Goal: Task Accomplishment & Management: Complete application form

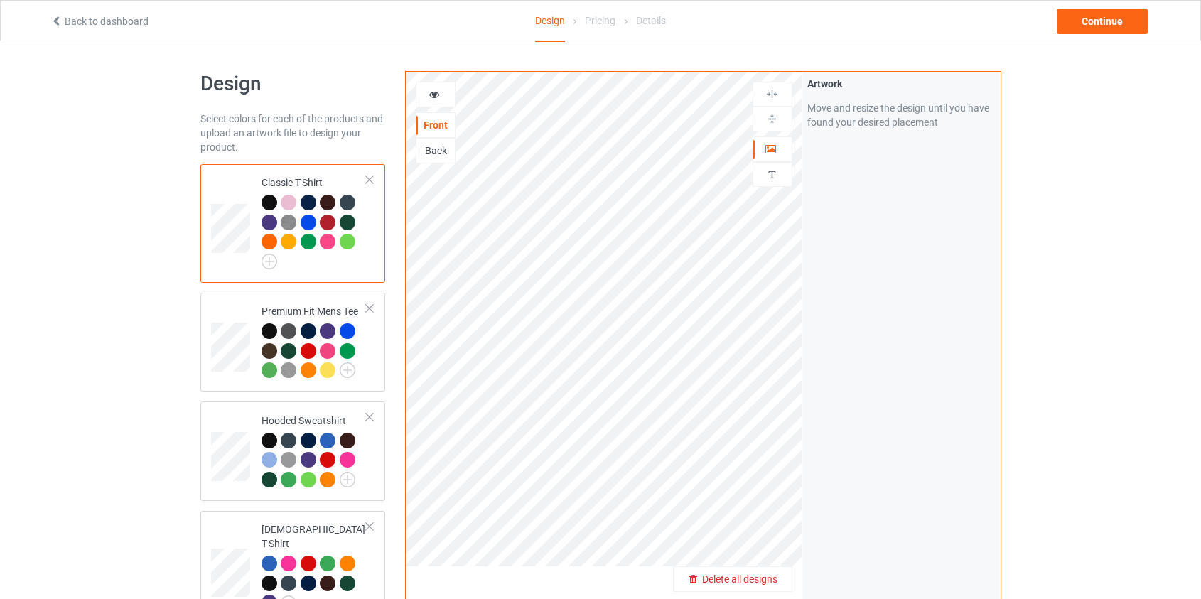
click at [764, 575] on span "Delete all designs" at bounding box center [739, 579] width 75 height 11
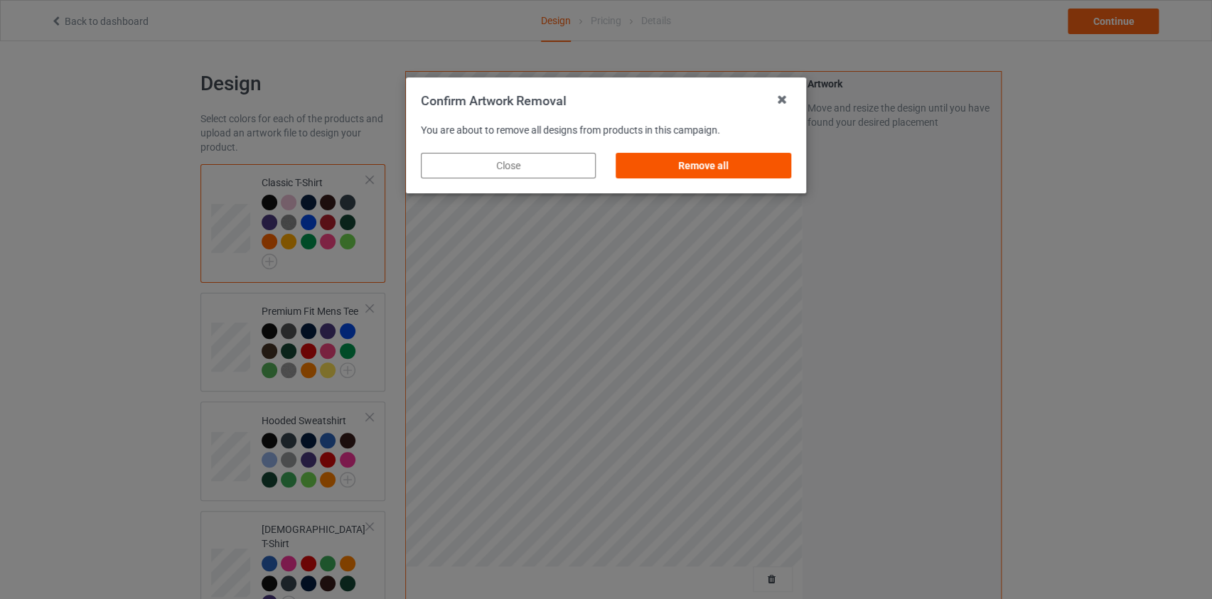
click at [749, 166] on div "Remove all" at bounding box center [703, 166] width 175 height 26
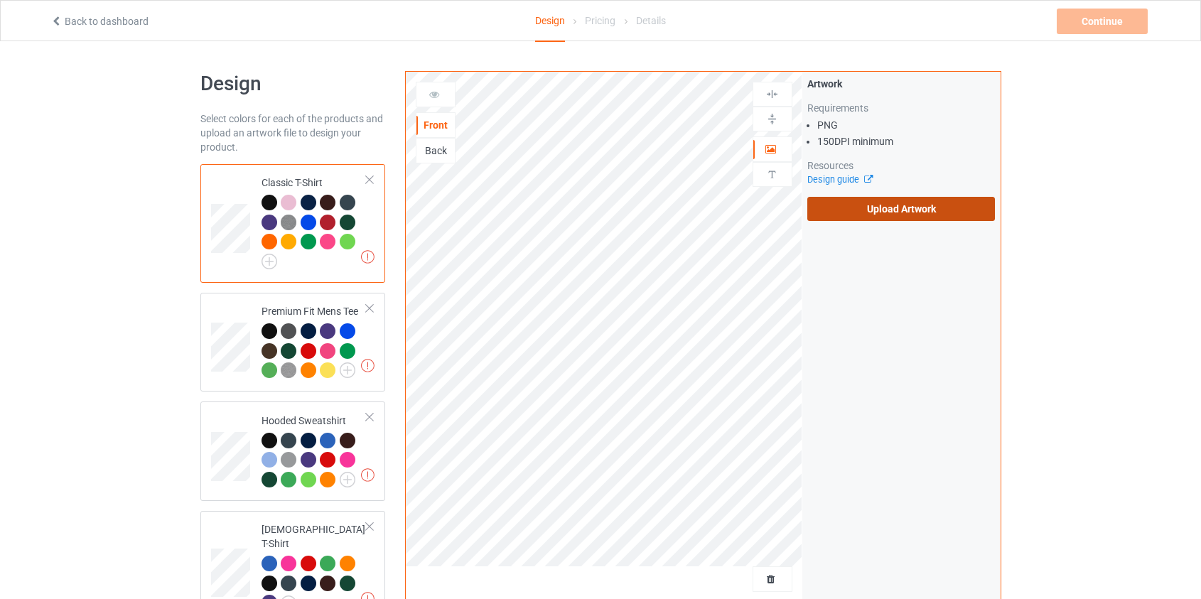
click at [862, 213] on label "Upload Artwork" at bounding box center [901, 209] width 188 height 24
click at [0, 0] on input "Upload Artwork" at bounding box center [0, 0] width 0 height 0
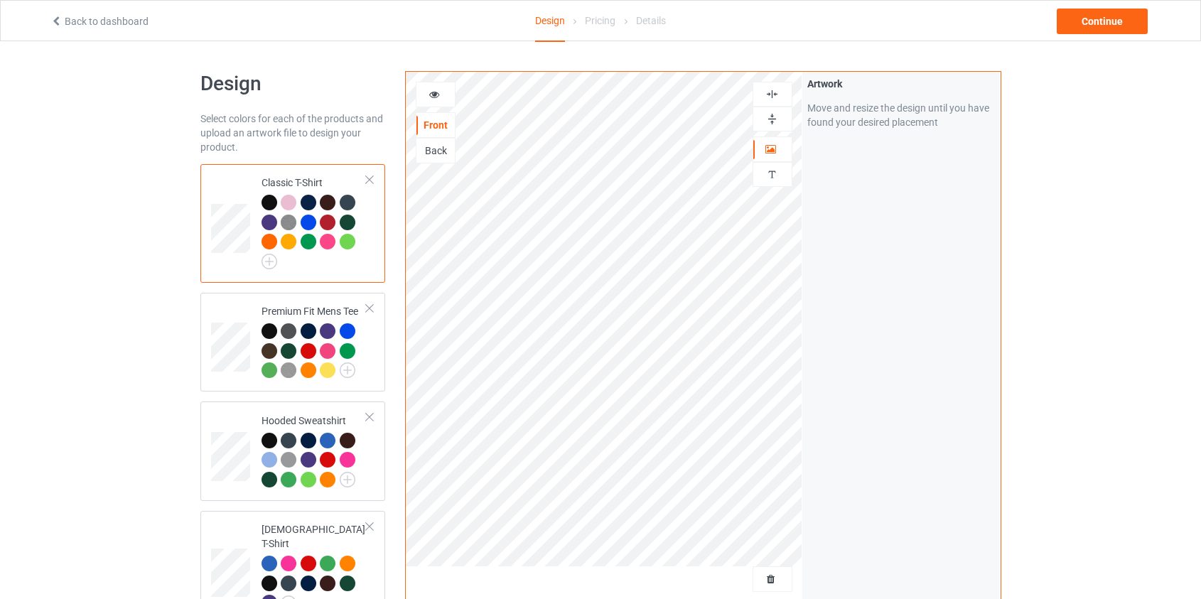
click at [430, 152] on div "Back" at bounding box center [436, 151] width 38 height 14
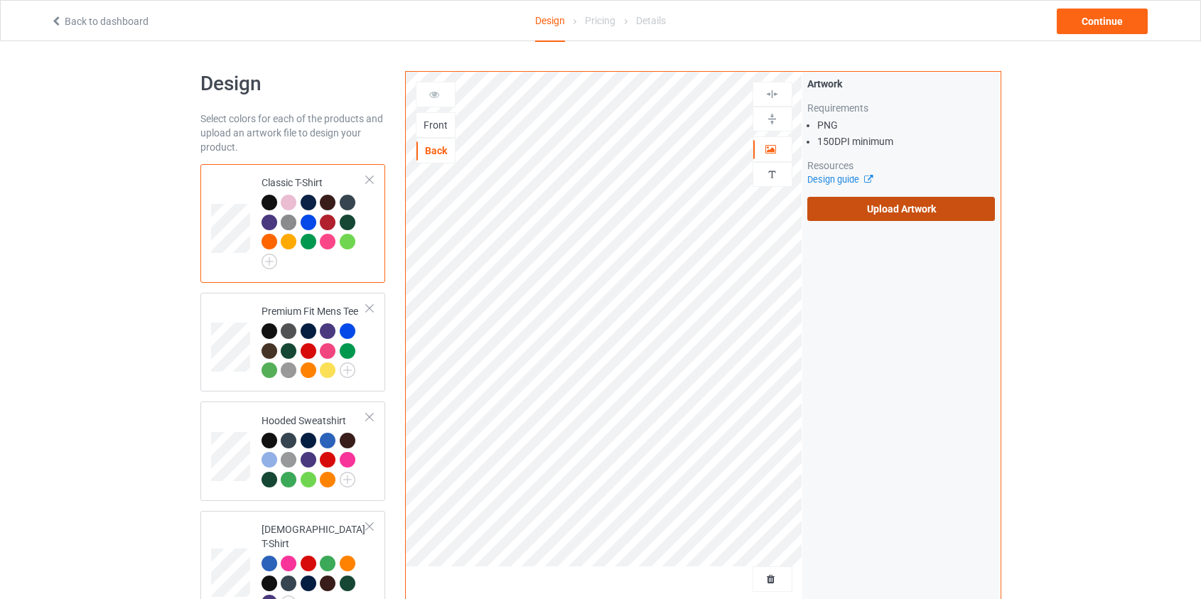
click at [889, 201] on label "Upload Artwork" at bounding box center [901, 209] width 188 height 24
click at [0, 0] on input "Upload Artwork" at bounding box center [0, 0] width 0 height 0
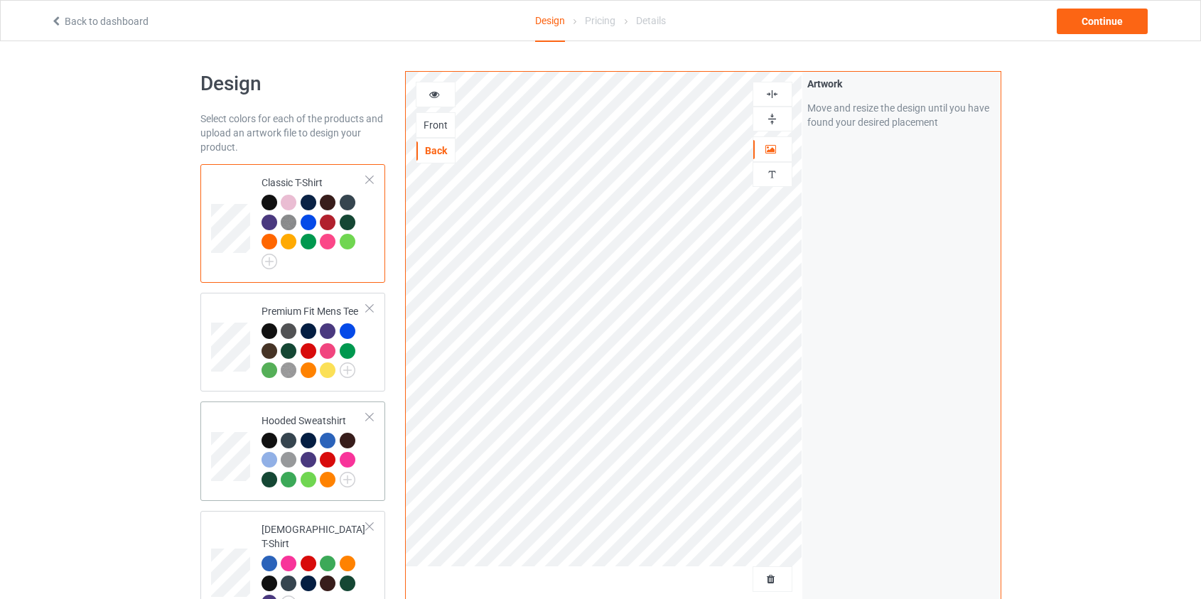
click at [249, 419] on td at bounding box center [232, 451] width 43 height 88
click at [1117, 15] on div "Continue" at bounding box center [1102, 22] width 91 height 26
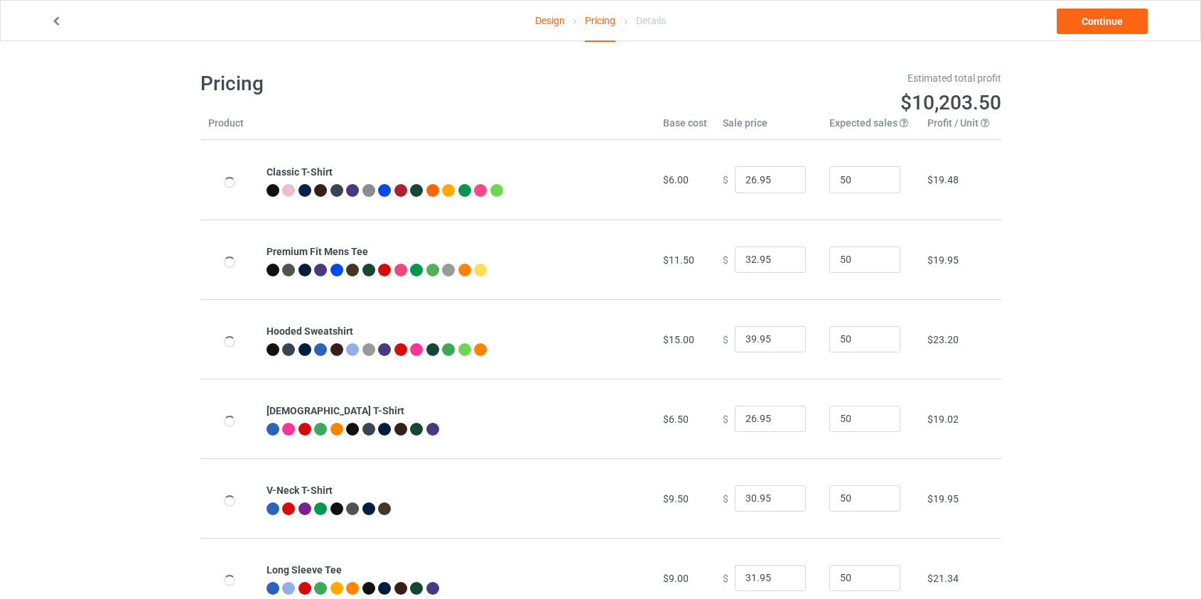
type input "46.95"
type input "39.95"
drag, startPoint x: 748, startPoint y: 343, endPoint x: 738, endPoint y: 343, distance: 10.7
click at [738, 343] on input "46.95" at bounding box center [770, 339] width 71 height 27
click at [1085, 21] on link "Continue" at bounding box center [1102, 22] width 91 height 26
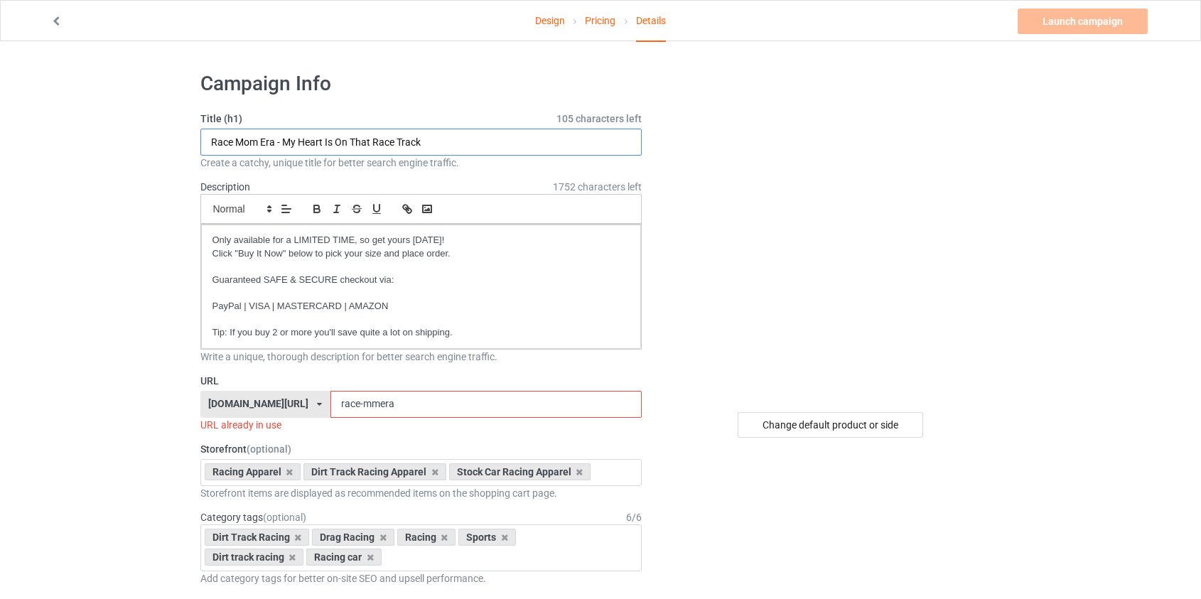
drag, startPoint x: 274, startPoint y: 144, endPoint x: 227, endPoint y: 139, distance: 48.0
click at [227, 139] on input "Race Mom Era - My Heart Is On That Race Track" at bounding box center [421, 142] width 442 height 27
drag, startPoint x: 455, startPoint y: 143, endPoint x: 274, endPoint y: 141, distance: 181.3
click at [274, 141] on input "Racing Mama - My Heart Is On That Race Track" at bounding box center [421, 142] width 442 height 27
paste input "Rockin' It One"
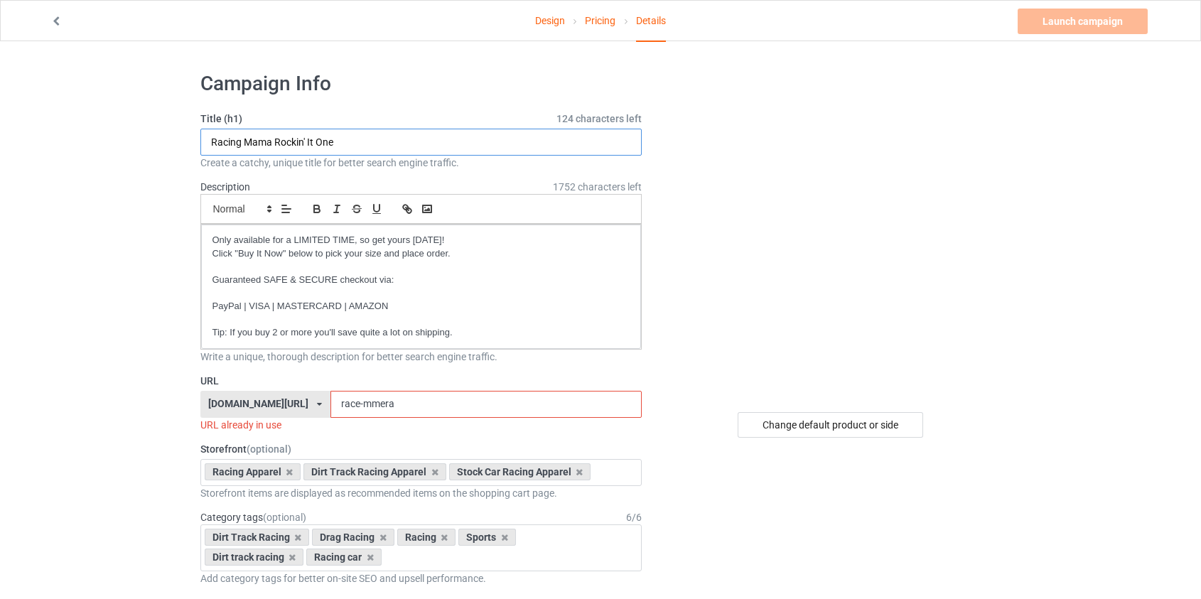
type input "Racing Mama Rockin' It One"
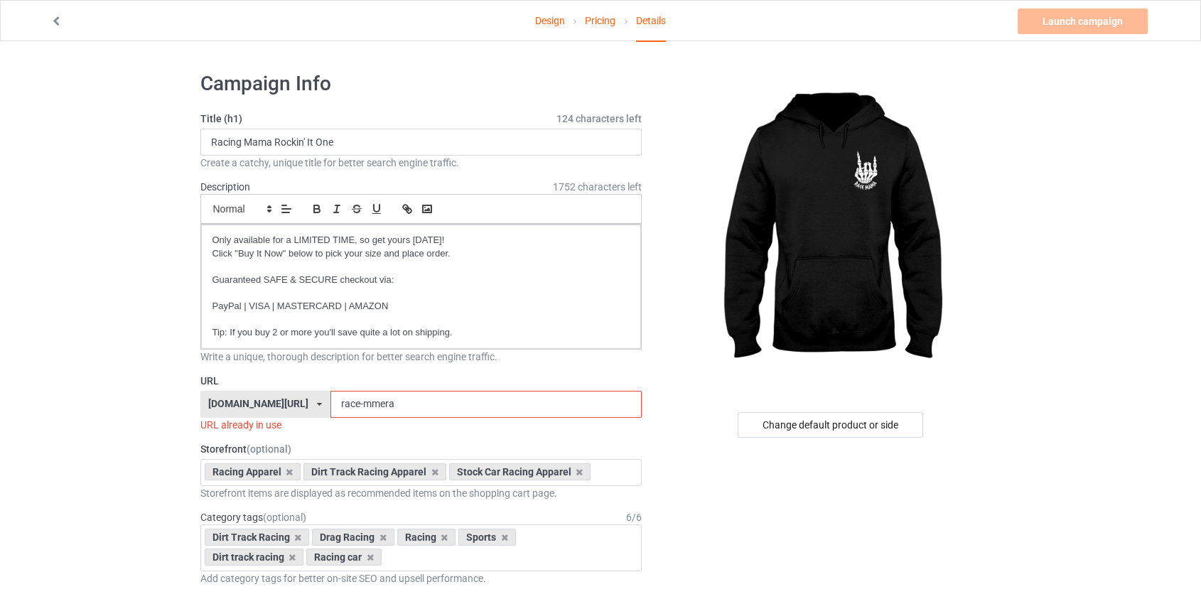
drag, startPoint x: 364, startPoint y: 402, endPoint x: 331, endPoint y: 401, distance: 33.4
click at [331, 401] on input "race-mmera" at bounding box center [486, 404] width 311 height 27
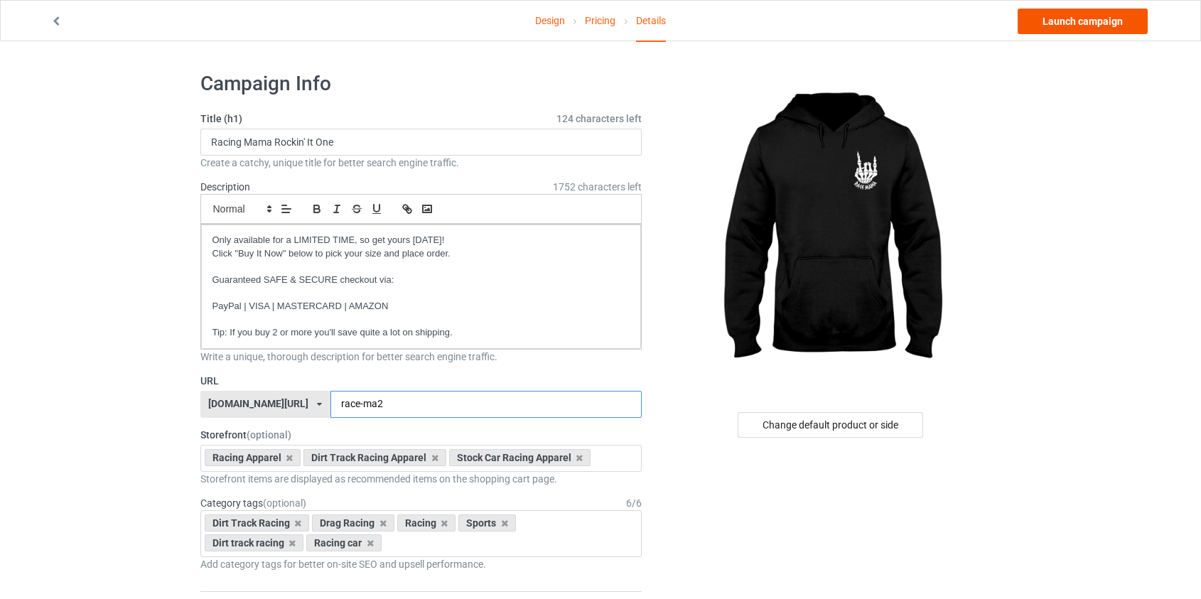
type input "race-ma2"
click at [1070, 18] on link "Launch campaign" at bounding box center [1083, 22] width 130 height 26
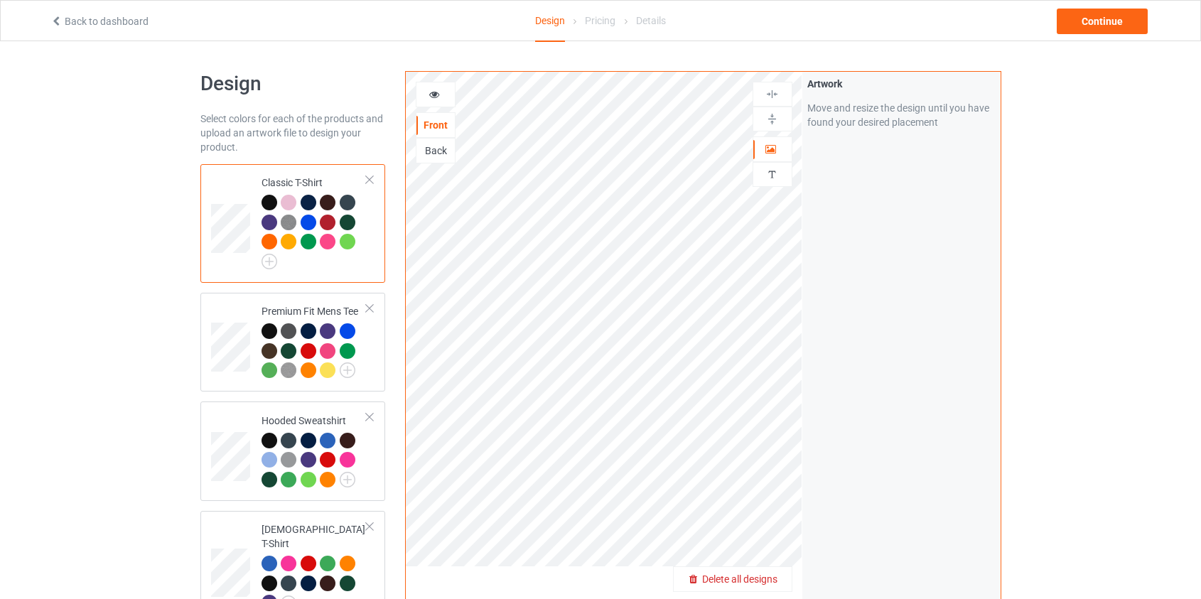
click at [769, 582] on span "Delete all designs" at bounding box center [739, 579] width 75 height 11
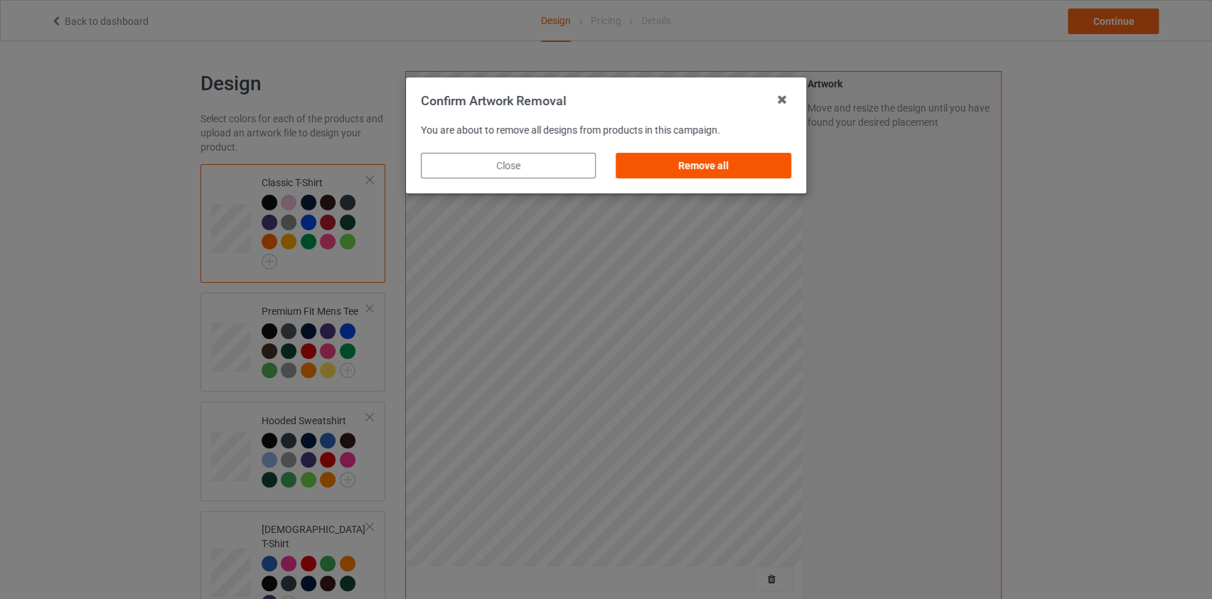
click at [748, 170] on div "Remove all" at bounding box center [703, 166] width 175 height 26
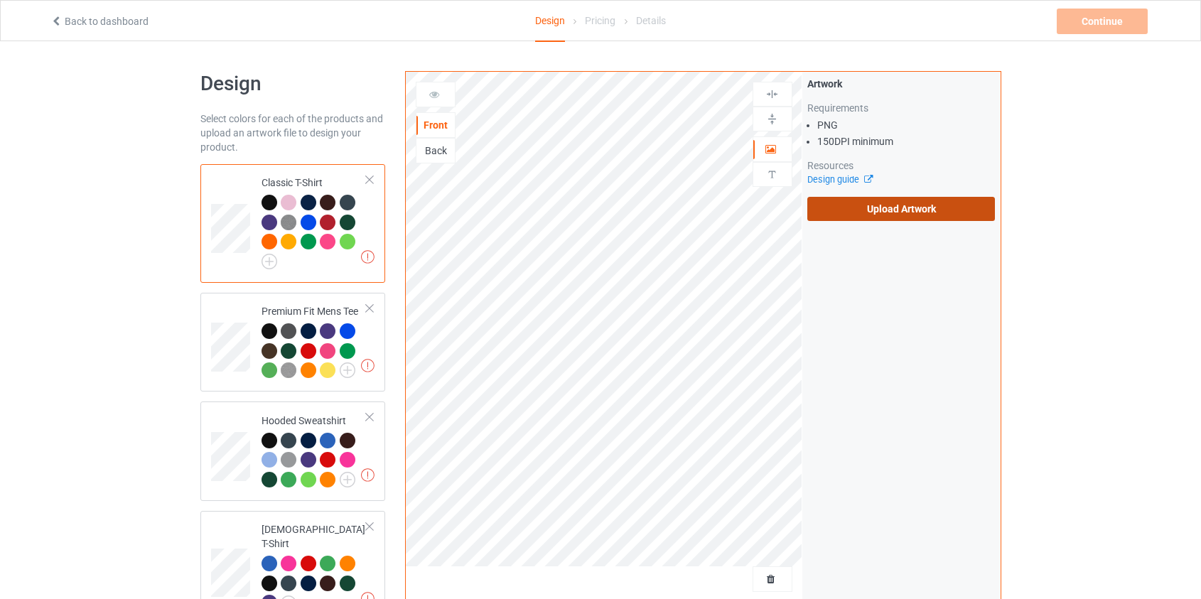
click at [881, 209] on label "Upload Artwork" at bounding box center [901, 209] width 188 height 24
click at [0, 0] on input "Upload Artwork" at bounding box center [0, 0] width 0 height 0
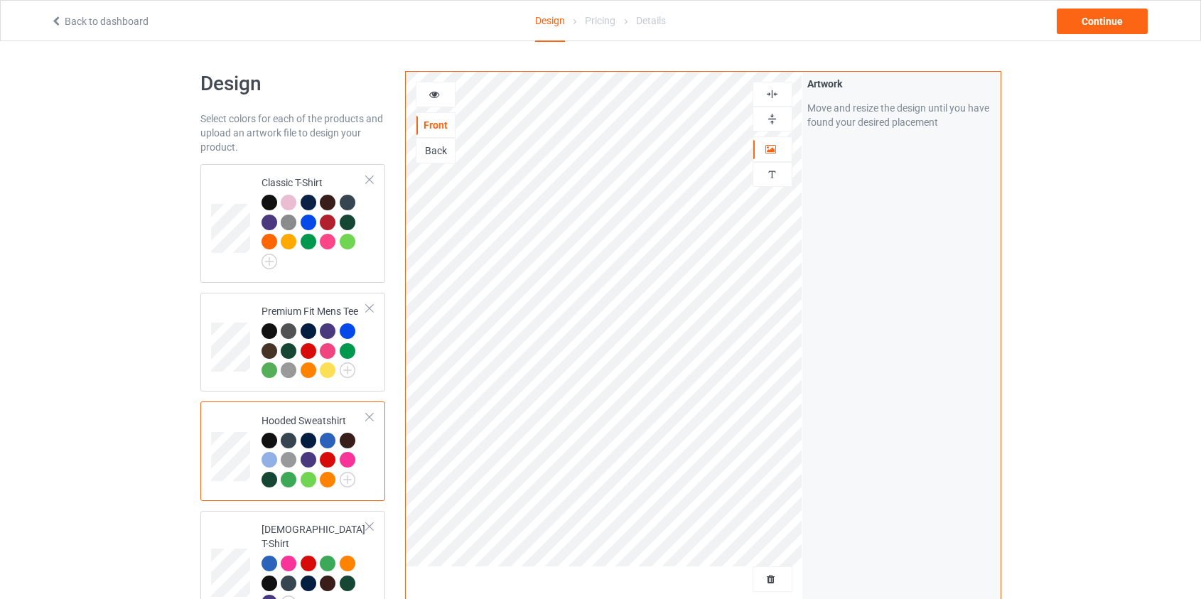
click at [436, 156] on div "Back" at bounding box center [436, 151] width 38 height 14
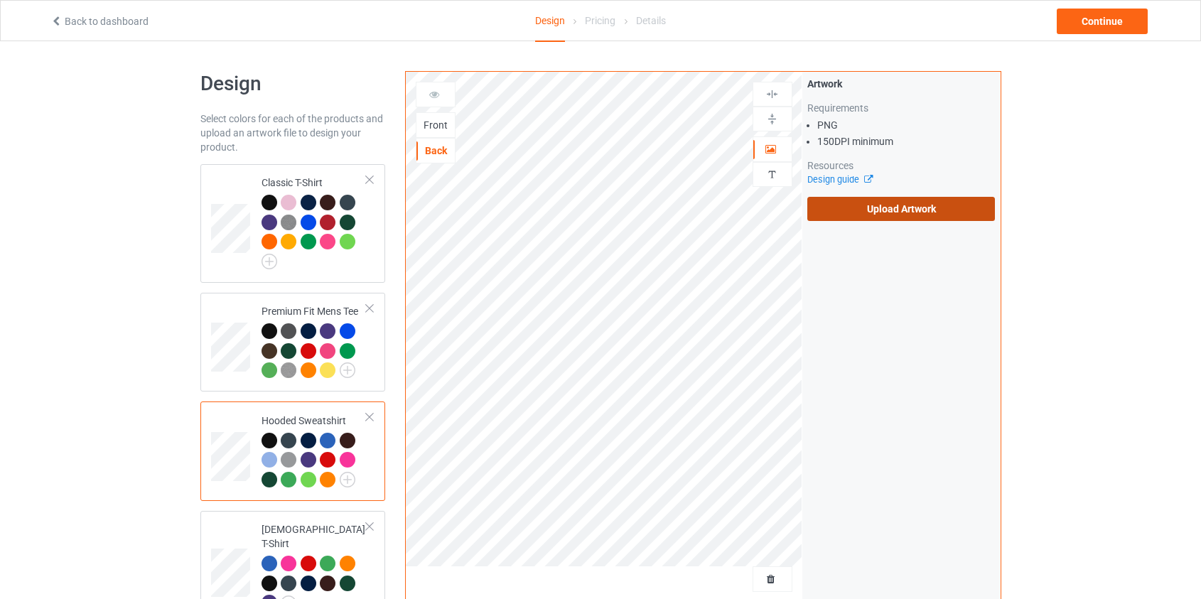
click at [917, 204] on label "Upload Artwork" at bounding box center [901, 209] width 188 height 24
click at [0, 0] on input "Upload Artwork" at bounding box center [0, 0] width 0 height 0
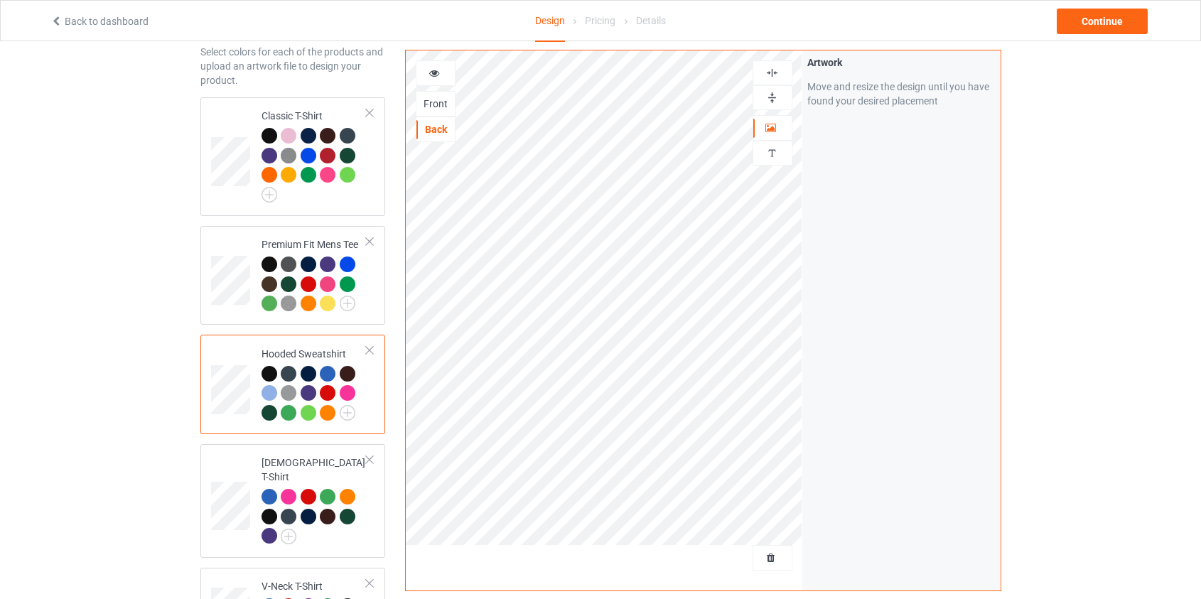
scroll to position [323, 0]
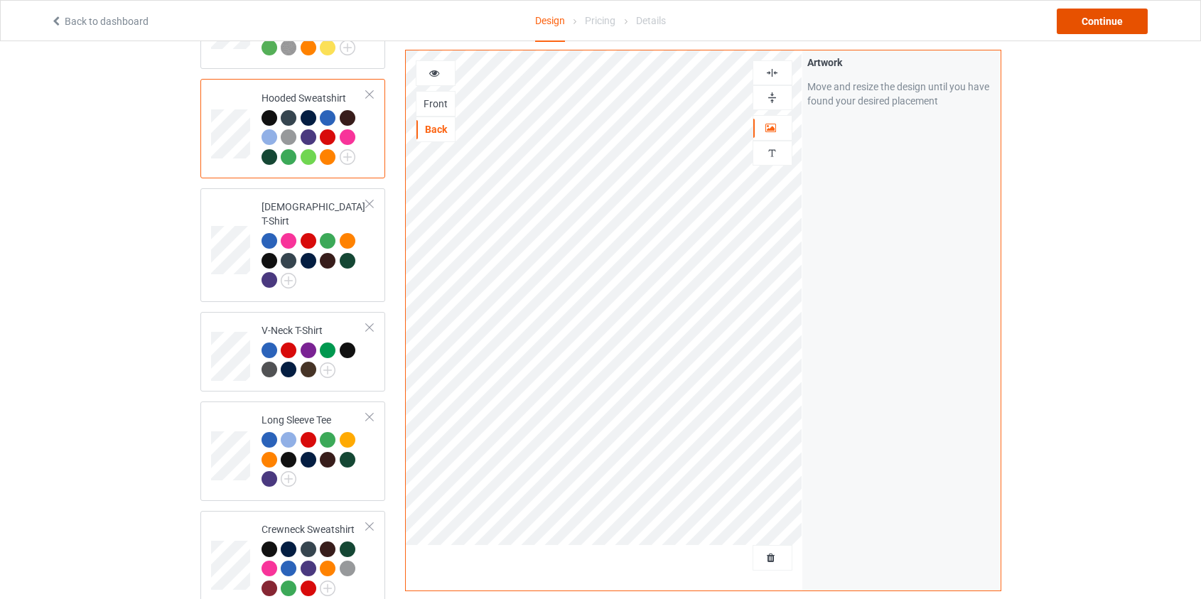
click at [1073, 23] on div "Continue" at bounding box center [1102, 22] width 91 height 26
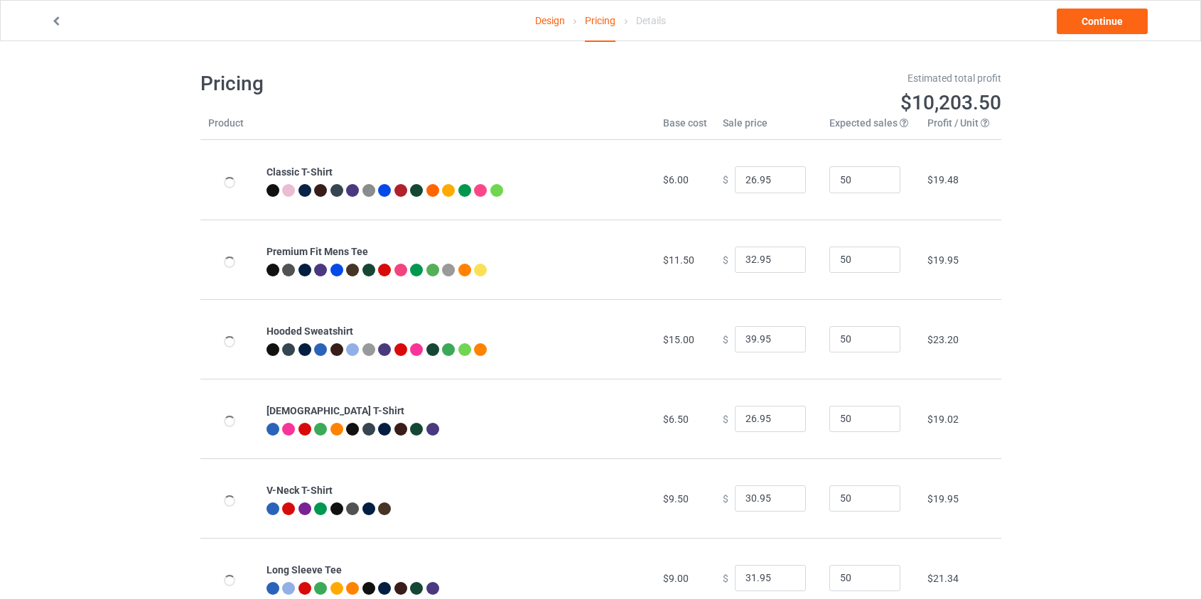
type input "46.95"
type input "39.95"
drag, startPoint x: 747, startPoint y: 341, endPoint x: 731, endPoint y: 343, distance: 15.8
click at [735, 343] on input "46.95" at bounding box center [770, 339] width 71 height 27
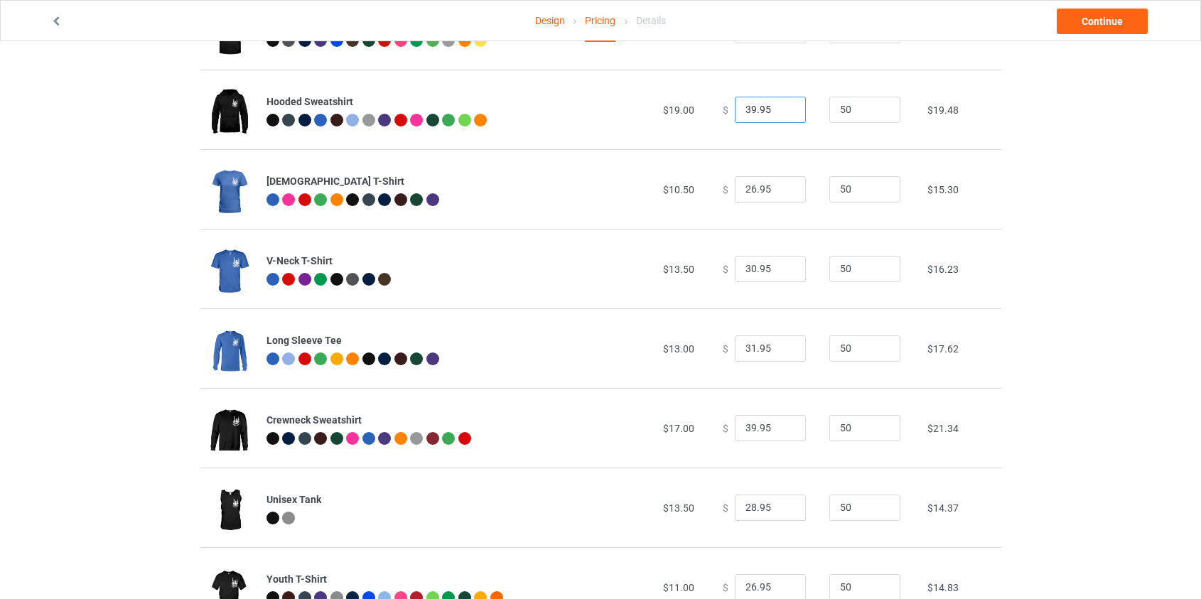
scroll to position [258, 0]
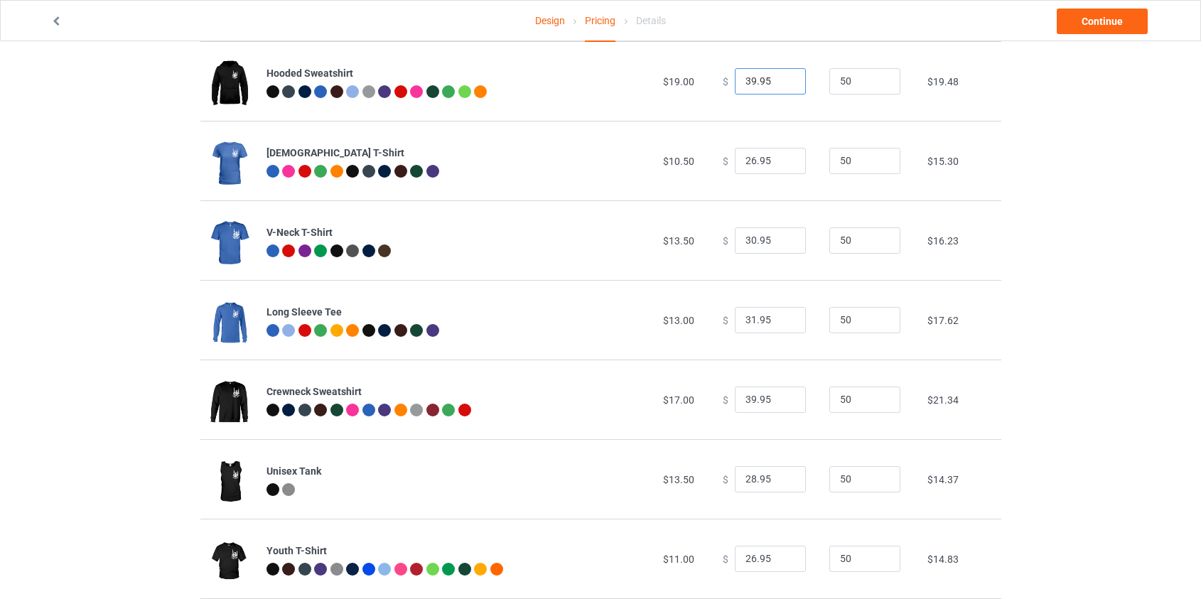
type input "39.95"
click at [744, 397] on input "39.95" at bounding box center [770, 400] width 71 height 27
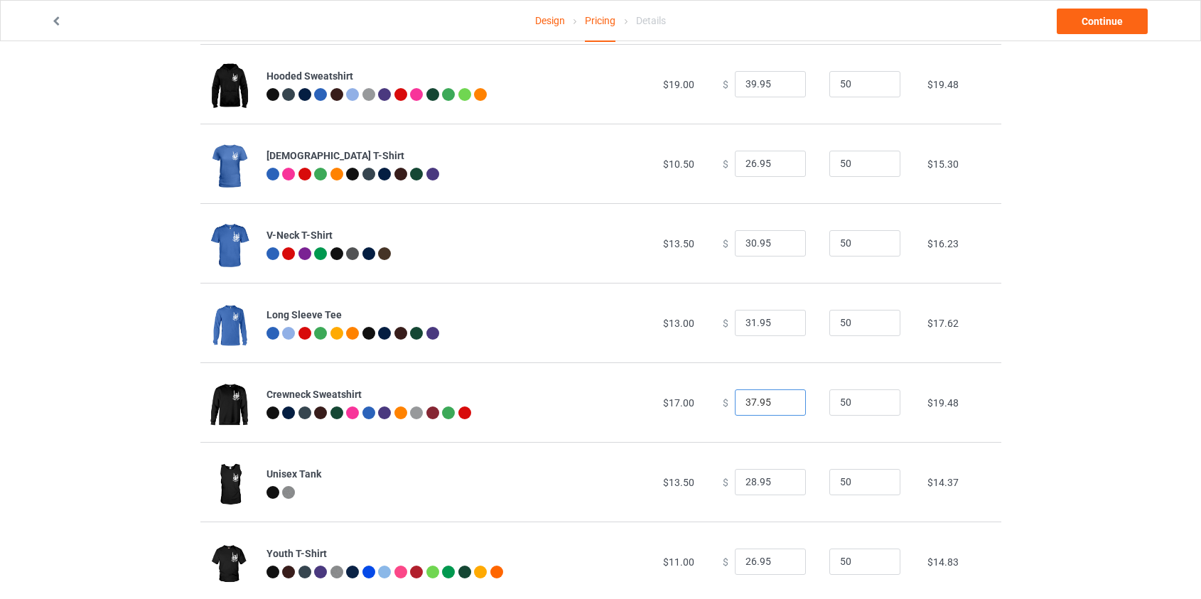
scroll to position [58, 0]
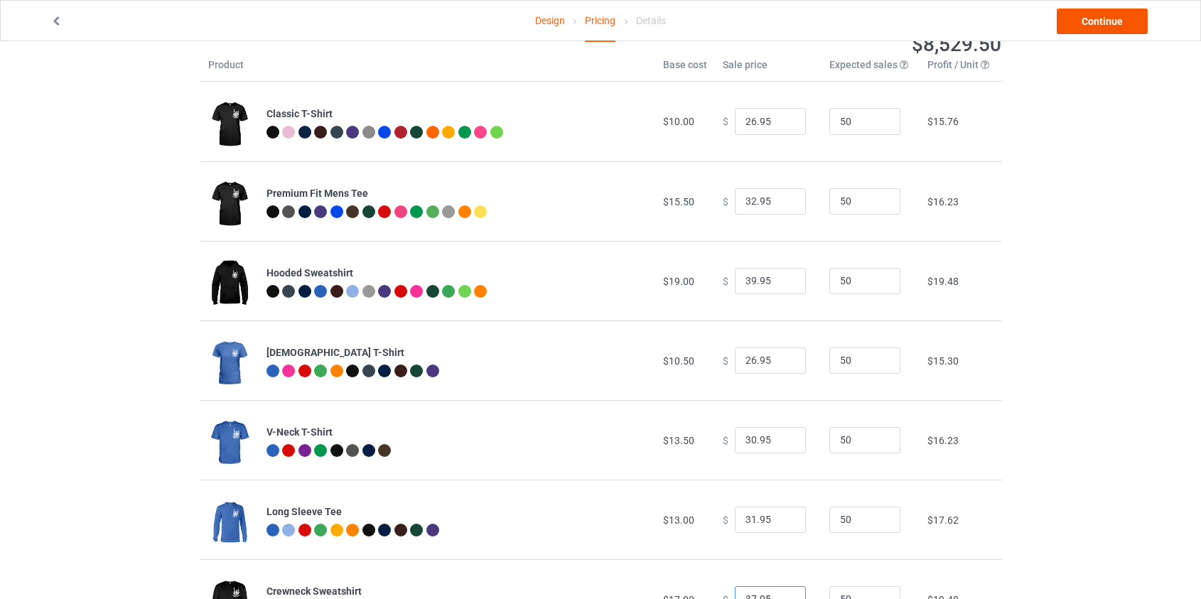
type input "37.95"
click at [1121, 19] on link "Continue" at bounding box center [1102, 22] width 91 height 26
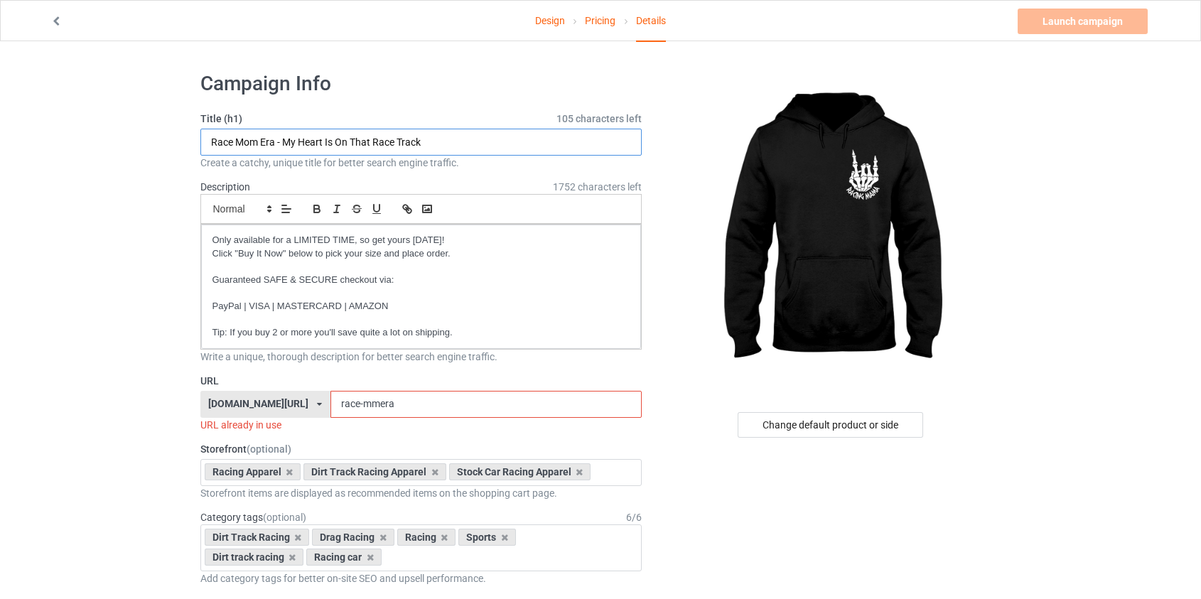
drag, startPoint x: 272, startPoint y: 139, endPoint x: 235, endPoint y: 140, distance: 36.3
click at [235, 140] on input "Race Mom Era - My Heart Is On That Race Track" at bounding box center [421, 142] width 442 height 27
click at [275, 143] on input "Racing Mama - My Heart Is On That Race Track" at bounding box center [421, 142] width 442 height 27
drag, startPoint x: 456, startPoint y: 144, endPoint x: 272, endPoint y: 142, distance: 184.8
click at [272, 142] on input "Racing Mama - My Heart Is On That Race Track" at bounding box center [421, 142] width 442 height 27
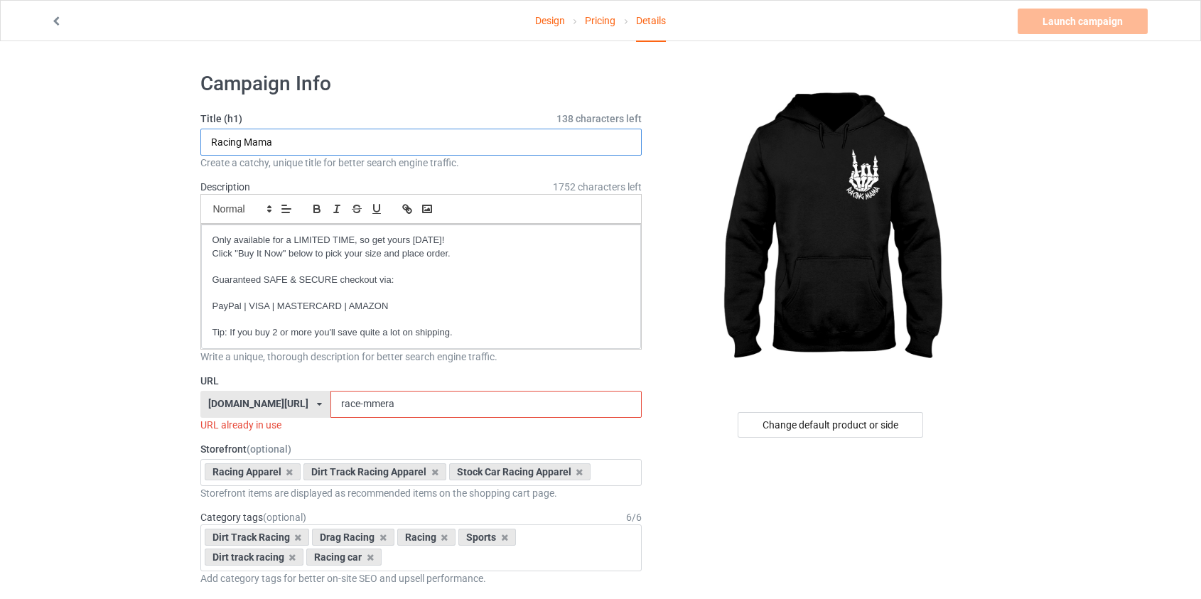
paste input "Rockin' It One Race At A Time"
type input "Racing Mama Rockin' It One Race At A Time"
drag, startPoint x: 358, startPoint y: 402, endPoint x: 333, endPoint y: 405, distance: 25.1
click at [333, 405] on input "race-mmera" at bounding box center [486, 404] width 311 height 27
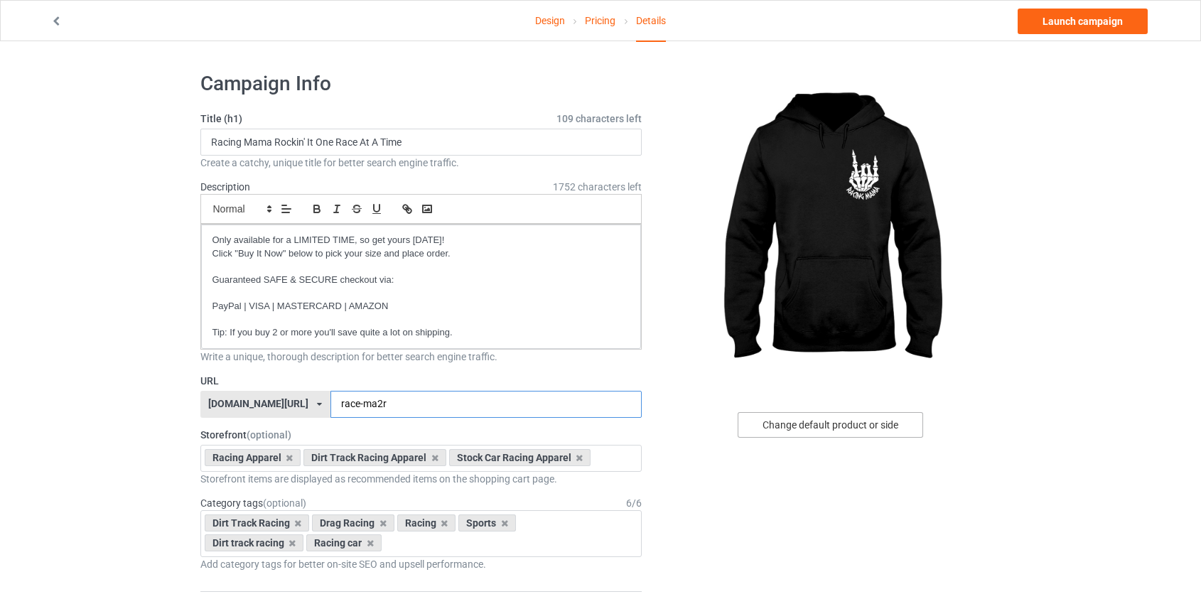
type input "race-ma2r"
click at [841, 426] on div "Change default product or side" at bounding box center [831, 425] width 186 height 26
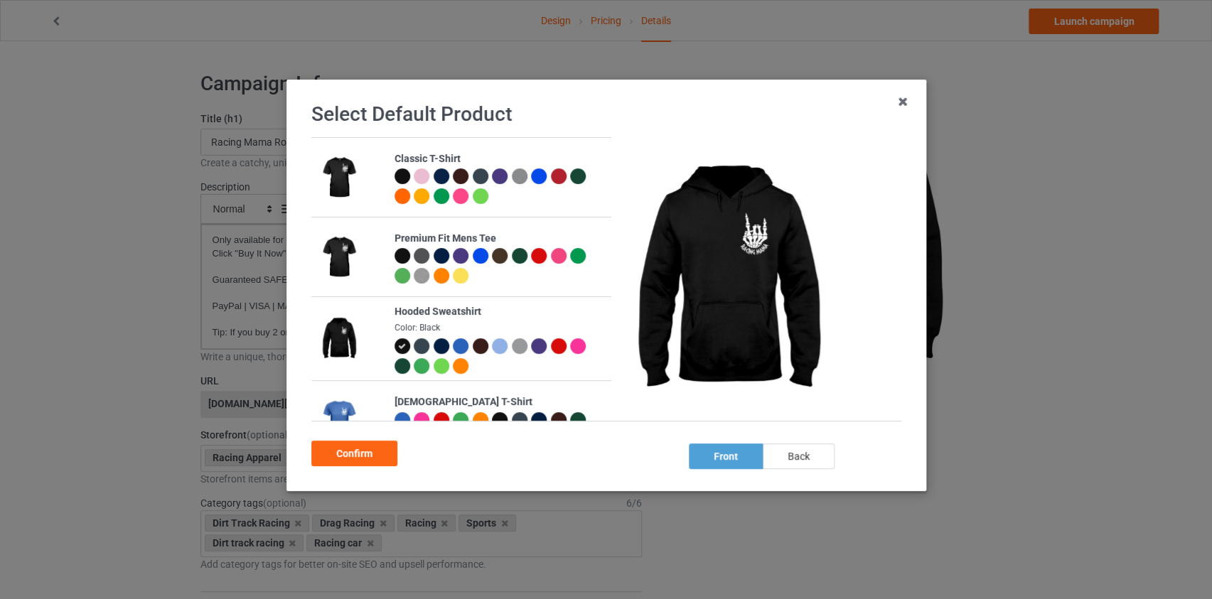
click at [807, 458] on div "back" at bounding box center [798, 457] width 72 height 26
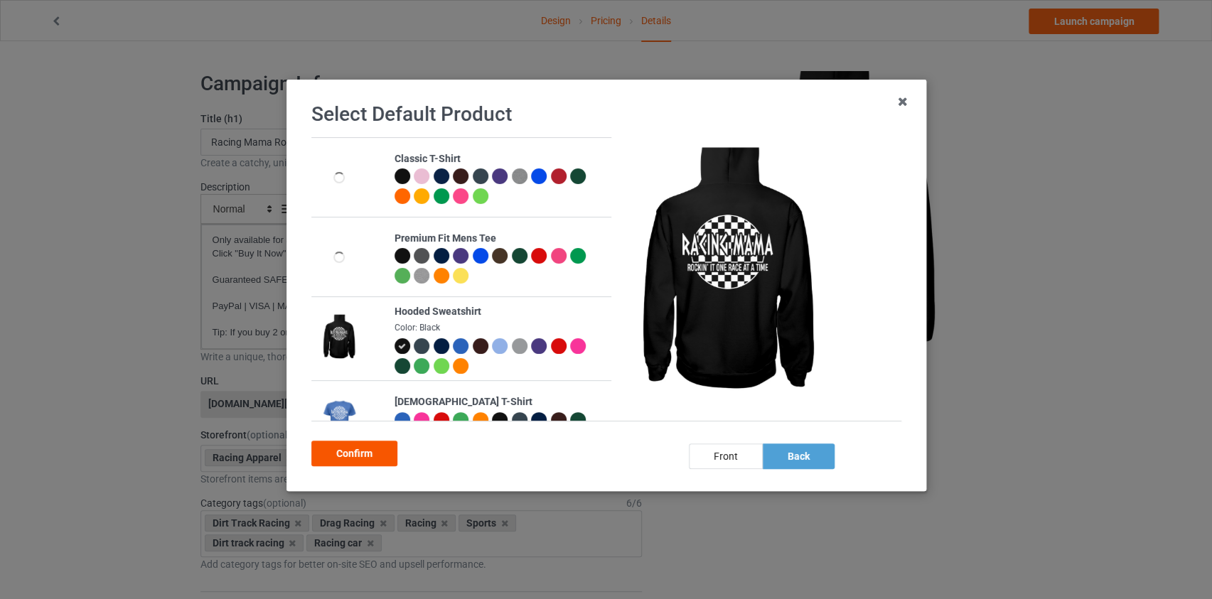
click at [344, 452] on div "Confirm" at bounding box center [354, 454] width 86 height 26
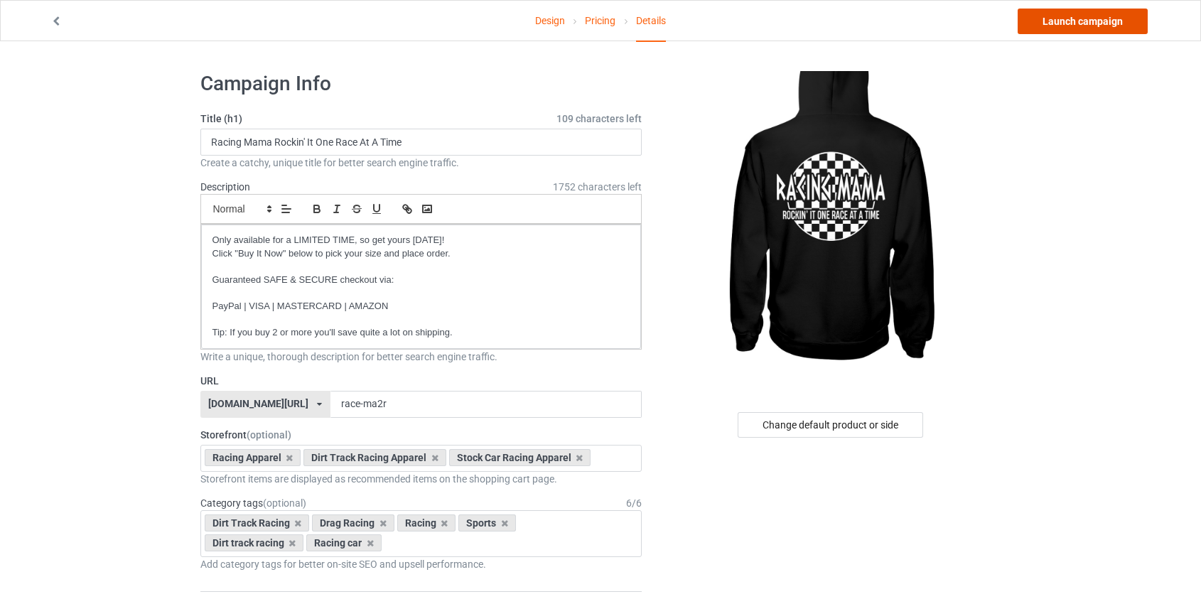
click at [1095, 16] on link "Launch campaign" at bounding box center [1083, 22] width 130 height 26
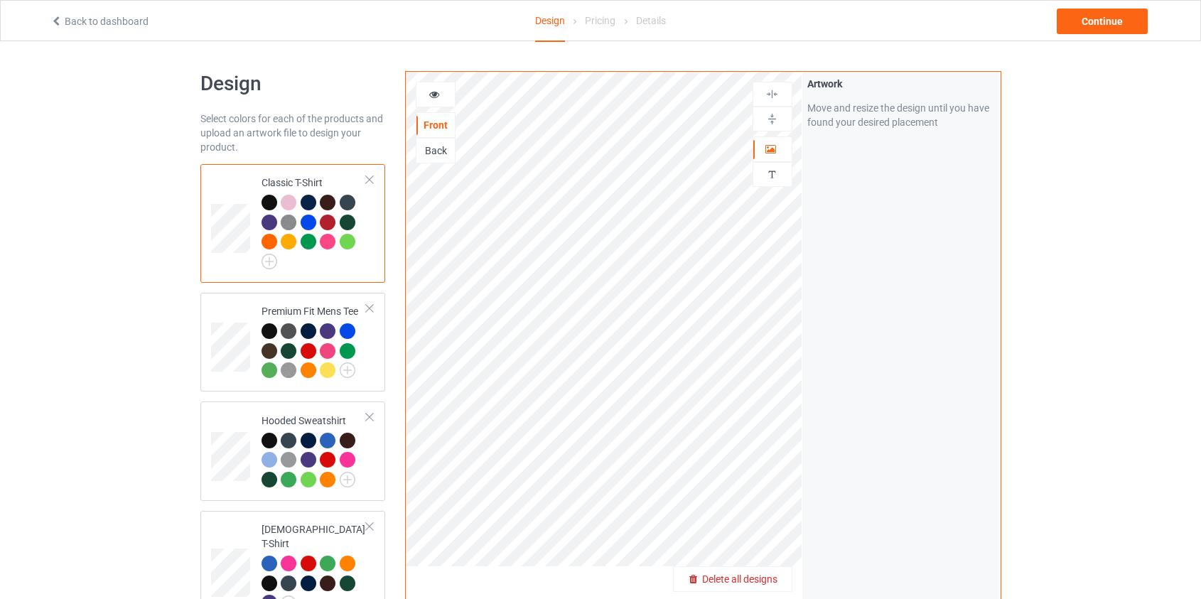
click at [773, 578] on span "Delete all designs" at bounding box center [739, 579] width 75 height 11
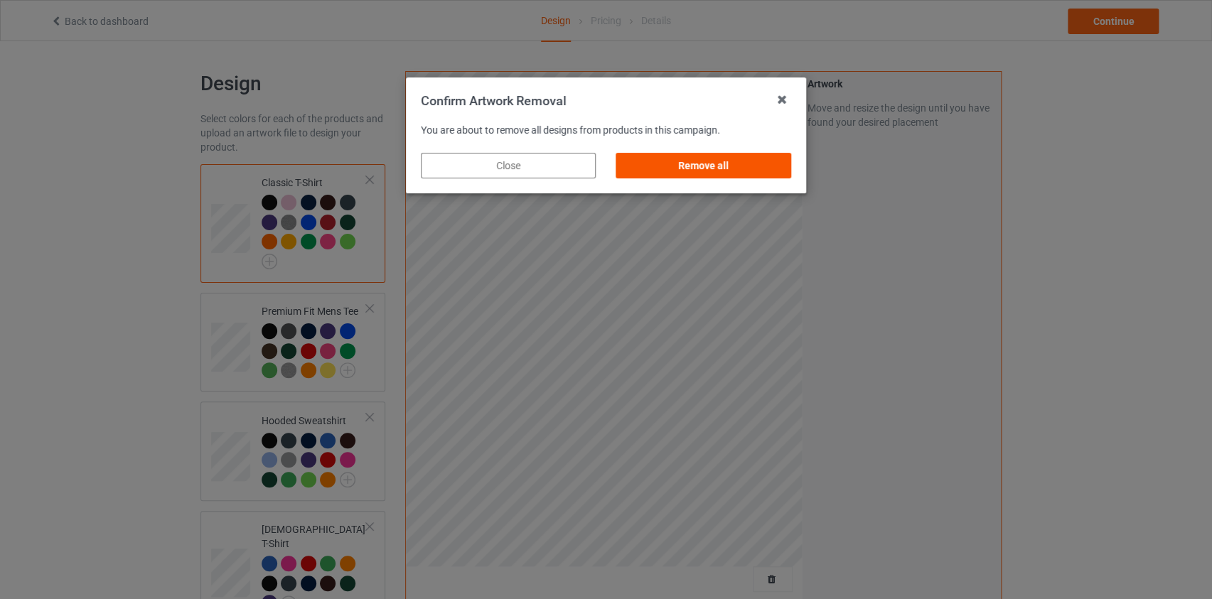
click at [746, 170] on div "Remove all" at bounding box center [703, 166] width 175 height 26
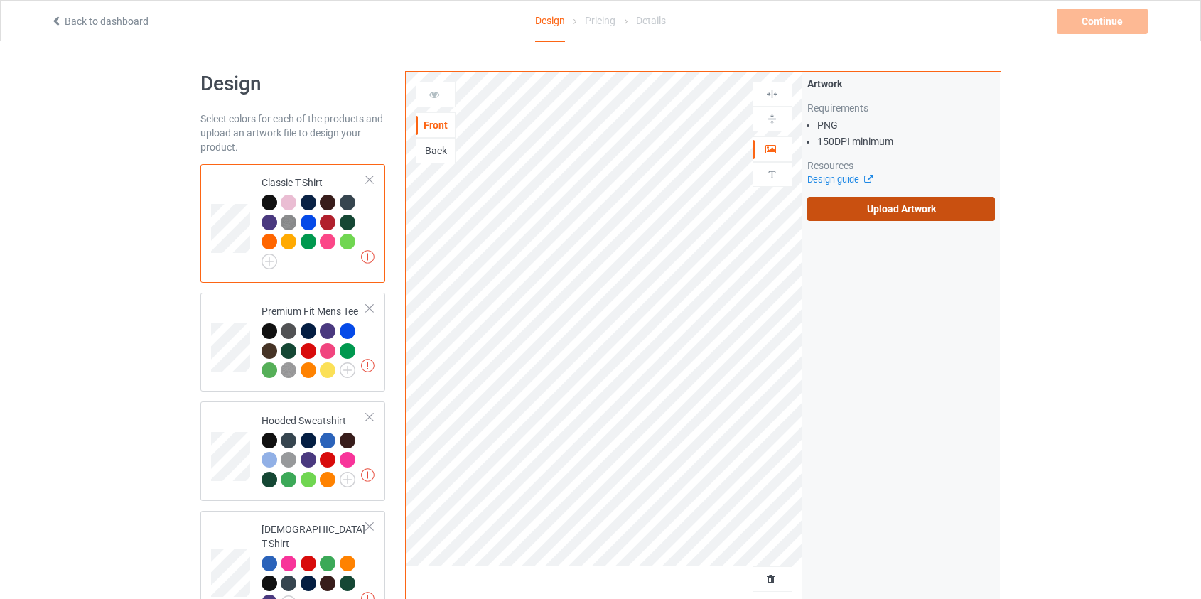
click at [909, 213] on label "Upload Artwork" at bounding box center [901, 209] width 188 height 24
click at [0, 0] on input "Upload Artwork" at bounding box center [0, 0] width 0 height 0
click at [71, 26] on link "Back to dashboard" at bounding box center [99, 21] width 98 height 11
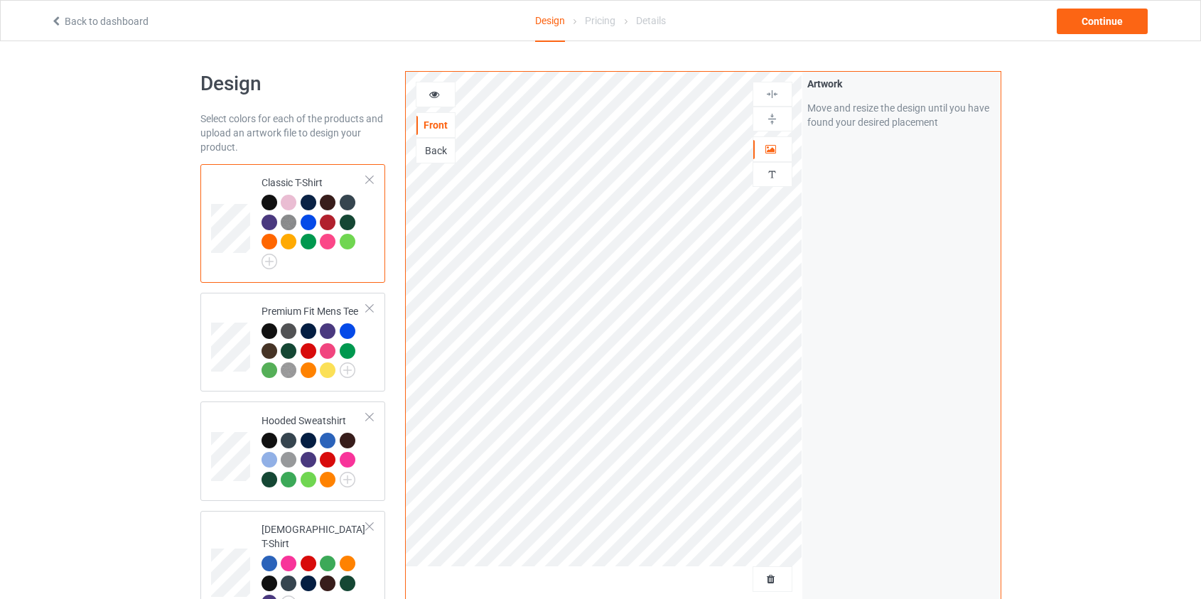
click at [75, 21] on link "Back to dashboard" at bounding box center [99, 21] width 98 height 11
click at [441, 160] on div "Back" at bounding box center [436, 151] width 40 height 26
click at [441, 150] on div "Back" at bounding box center [436, 151] width 38 height 14
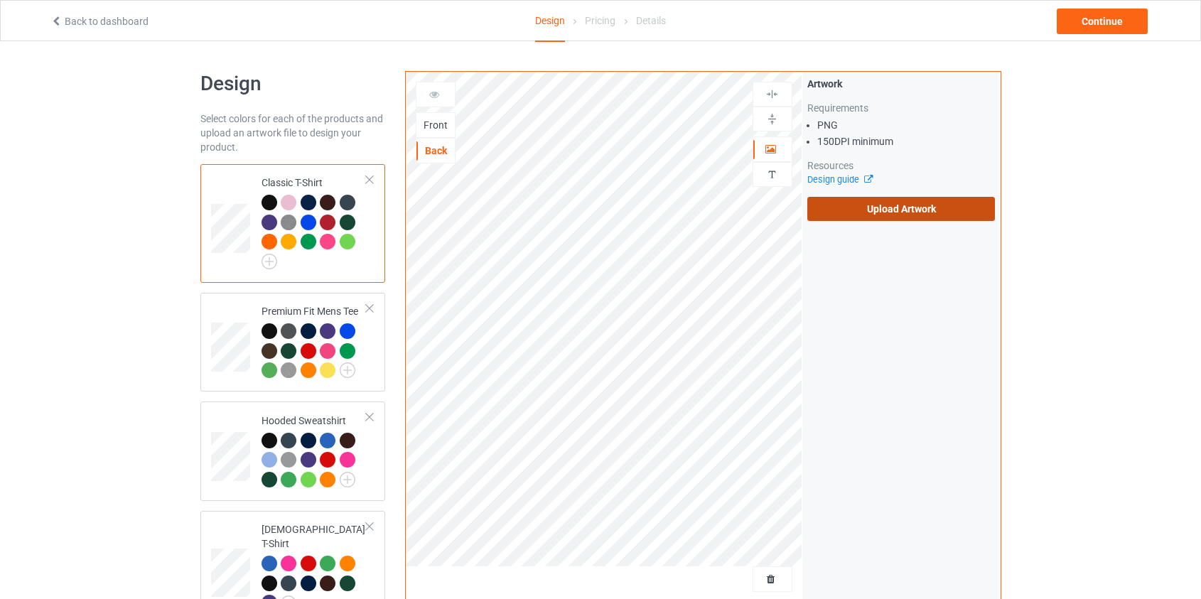
click at [917, 213] on label "Upload Artwork" at bounding box center [901, 209] width 188 height 24
click at [0, 0] on input "Upload Artwork" at bounding box center [0, 0] width 0 height 0
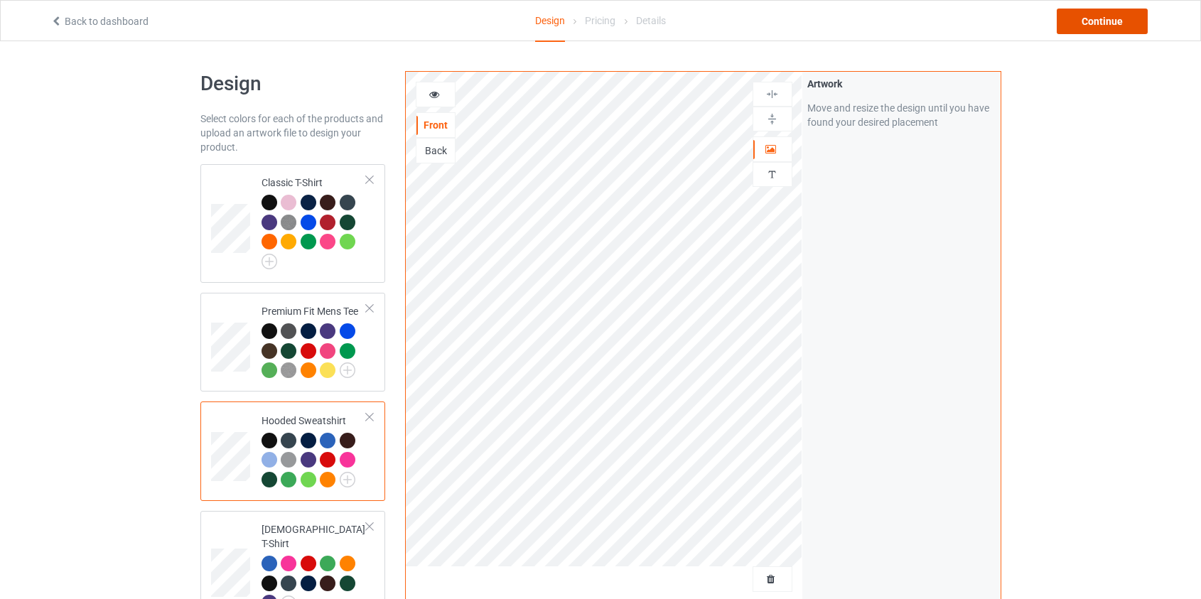
click at [1102, 21] on div "Continue" at bounding box center [1102, 22] width 91 height 26
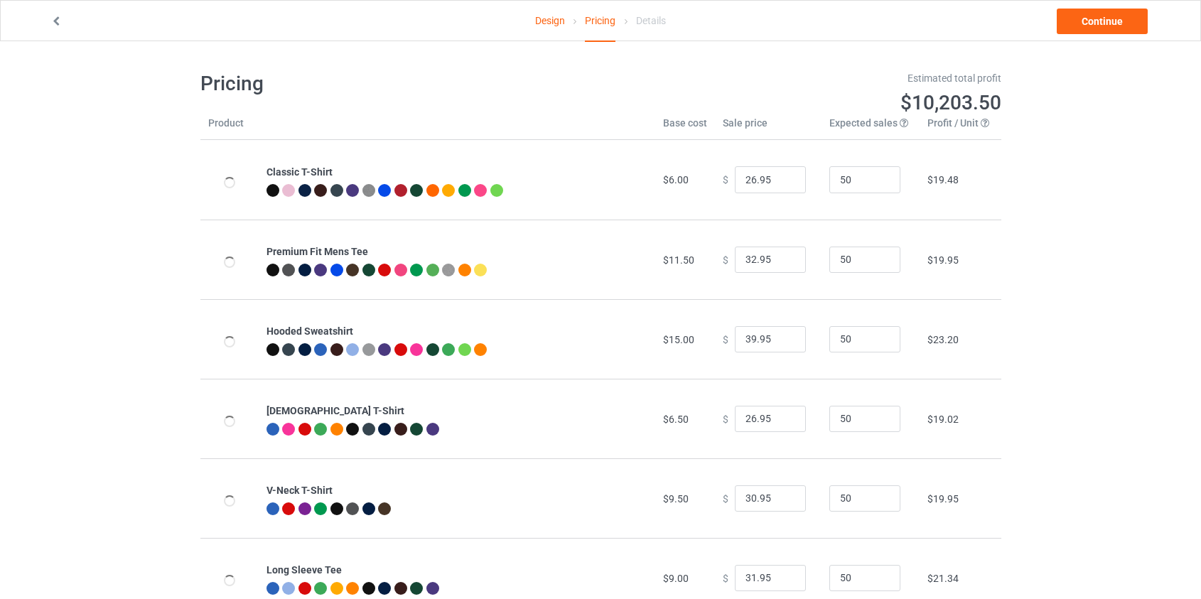
type input "46.95"
type input "39.95"
click at [744, 340] on input "46.95" at bounding box center [770, 339] width 71 height 27
type input "42.95"
click at [1095, 28] on link "Continue" at bounding box center [1102, 22] width 91 height 26
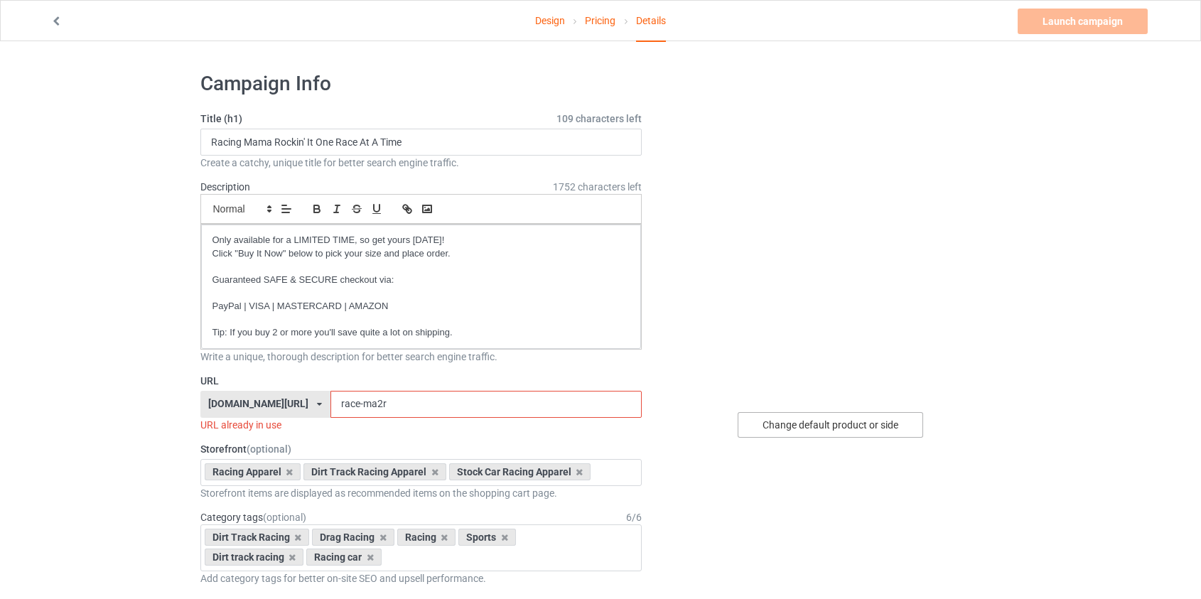
click at [849, 431] on div "Change default product or side" at bounding box center [831, 425] width 186 height 26
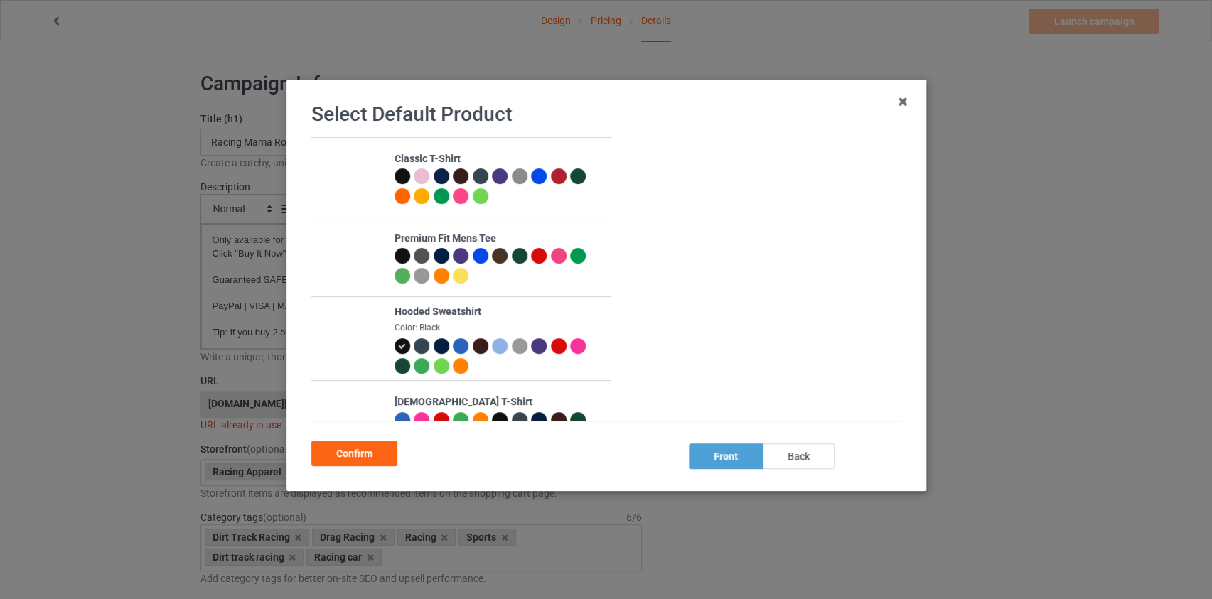
click at [820, 462] on div "back" at bounding box center [798, 457] width 72 height 26
click at [379, 455] on div "Confirm" at bounding box center [354, 454] width 86 height 26
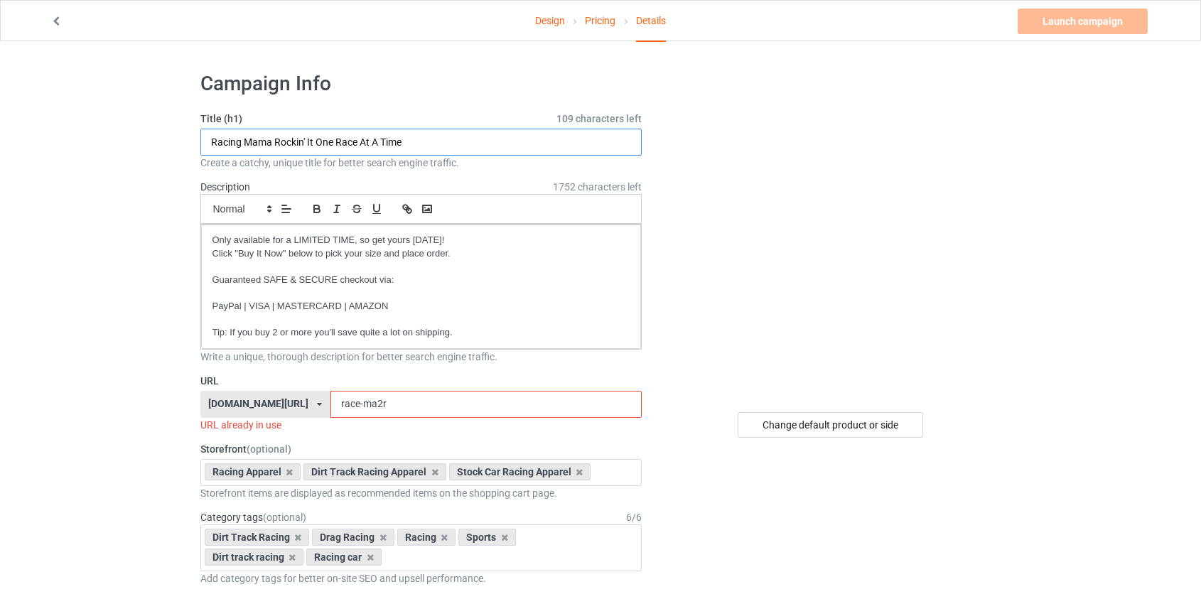
drag, startPoint x: 422, startPoint y: 139, endPoint x: 274, endPoint y: 138, distance: 147.1
click at [274, 138] on input "Racing Mama Rockin' It One Race At A Time" at bounding box center [421, 142] width 442 height 27
paste input "aising chaos, racing hard"
click at [309, 141] on input "Racing Mama Raising chaos, racing hard" at bounding box center [421, 142] width 442 height 27
click at [340, 142] on input "Racing Mama Raising Chaos, racing hard" at bounding box center [421, 142] width 442 height 27
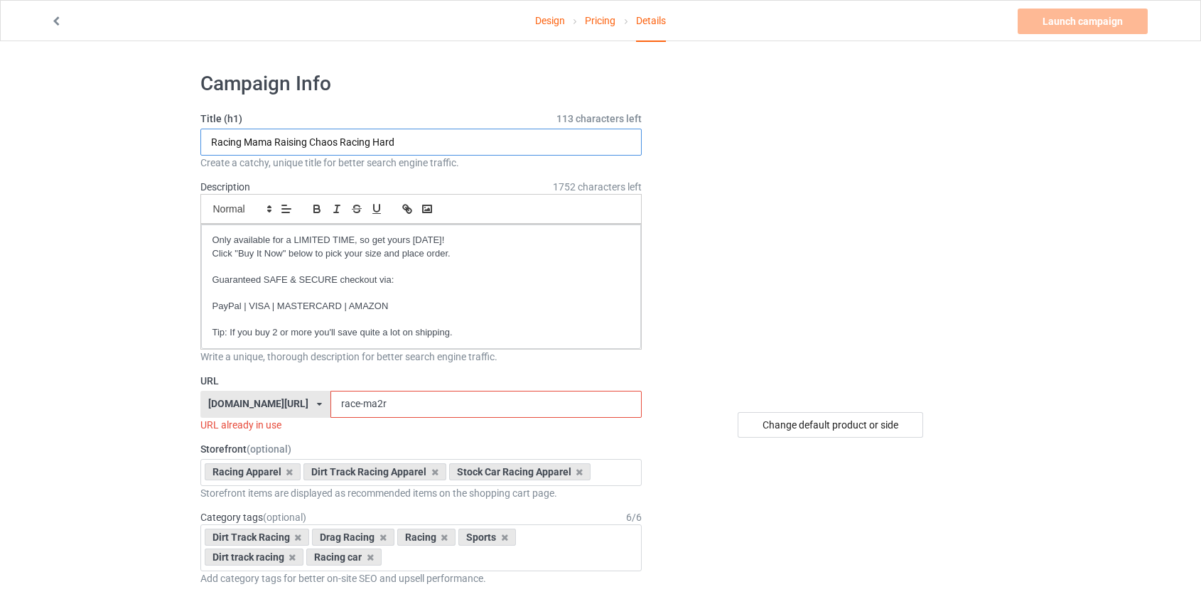
type input "Racing Mama Raising Chaos Racing Hard"
click at [338, 402] on input "race-ma2r" at bounding box center [486, 404] width 311 height 27
click at [347, 402] on input "race-ma2r" at bounding box center [486, 404] width 311 height 27
click at [338, 402] on input "race-ma2r" at bounding box center [486, 404] width 311 height 27
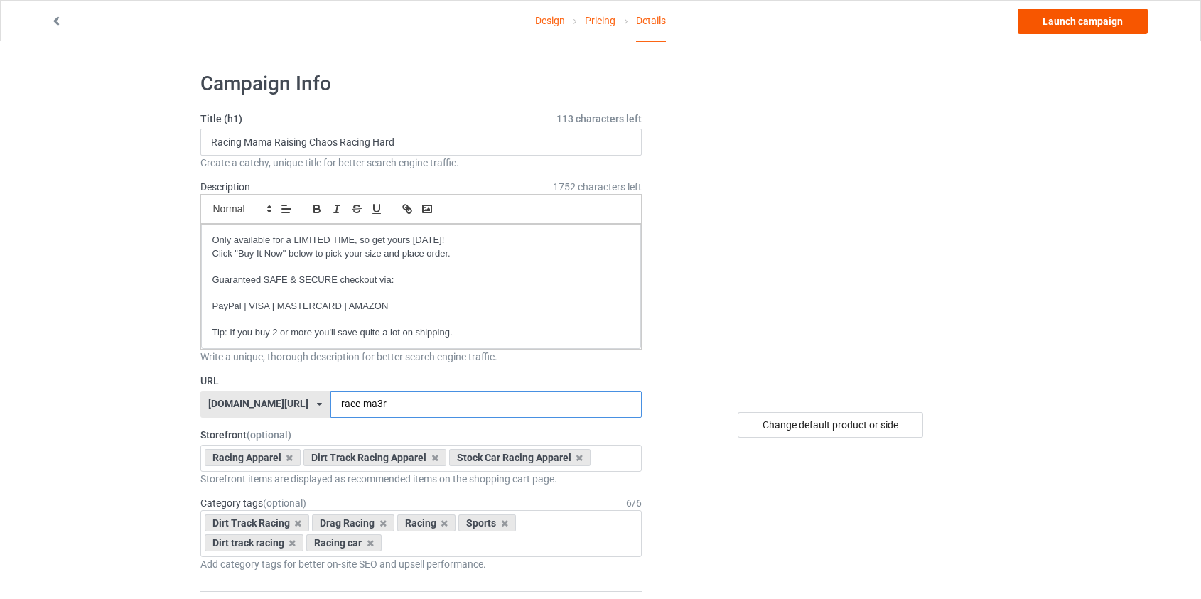
type input "race-ma3r"
click at [1074, 26] on link "Launch campaign" at bounding box center [1083, 22] width 130 height 26
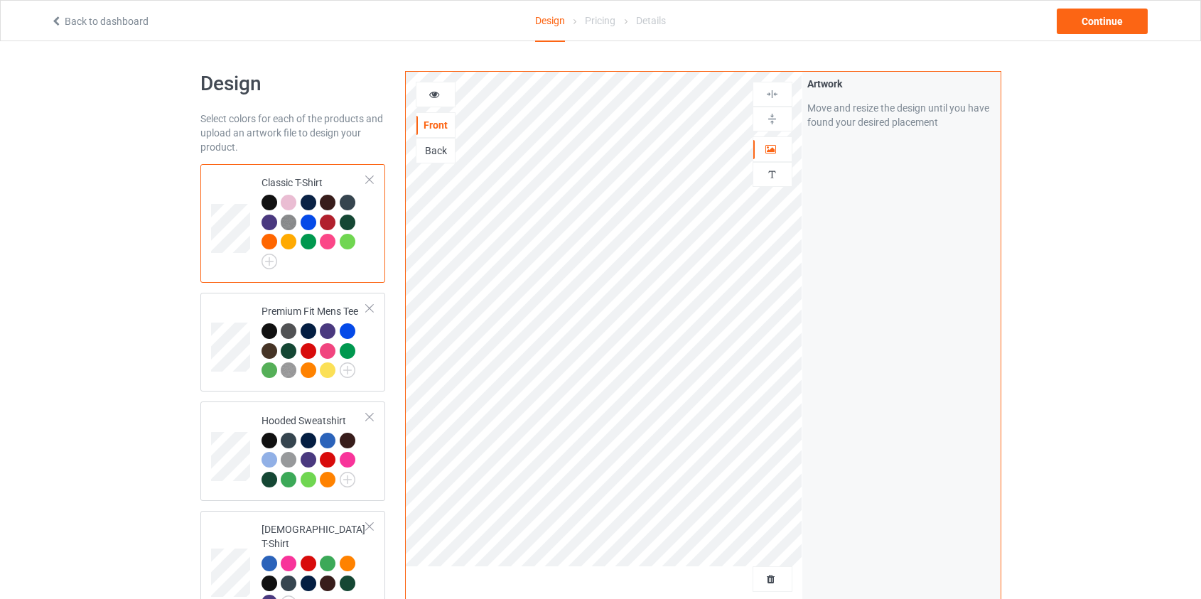
click at [431, 150] on div "Back" at bounding box center [436, 151] width 38 height 14
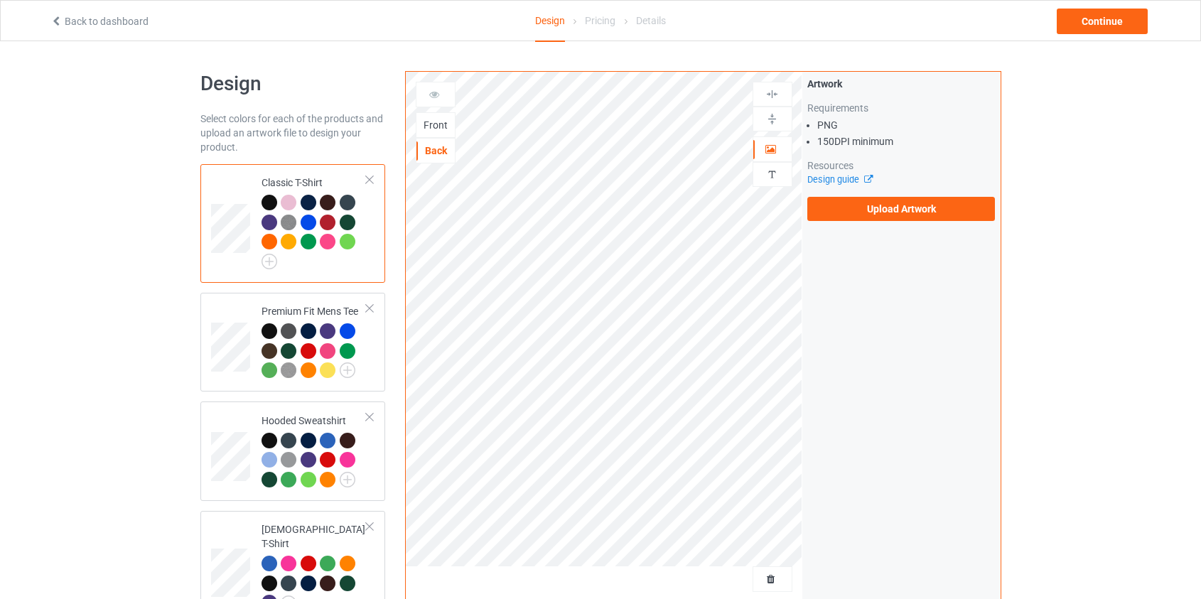
click at [871, 185] on div "Design guide" at bounding box center [901, 180] width 188 height 14
click at [876, 206] on label "Upload Artwork" at bounding box center [901, 209] width 188 height 24
click at [0, 0] on input "Upload Artwork" at bounding box center [0, 0] width 0 height 0
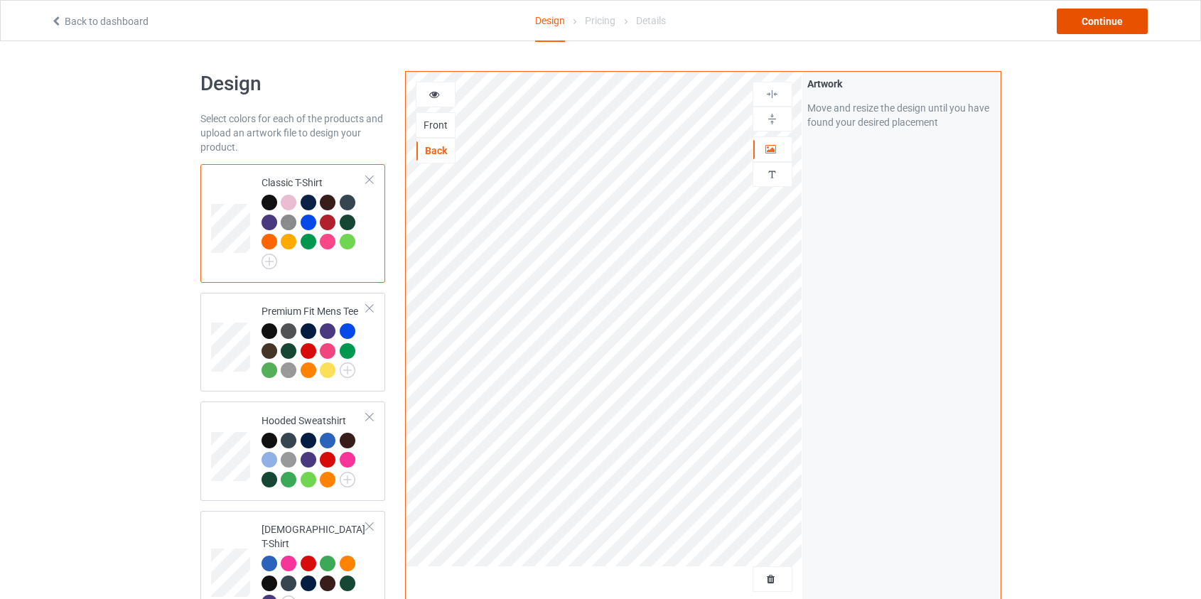
click at [1103, 22] on div "Continue" at bounding box center [1102, 22] width 91 height 26
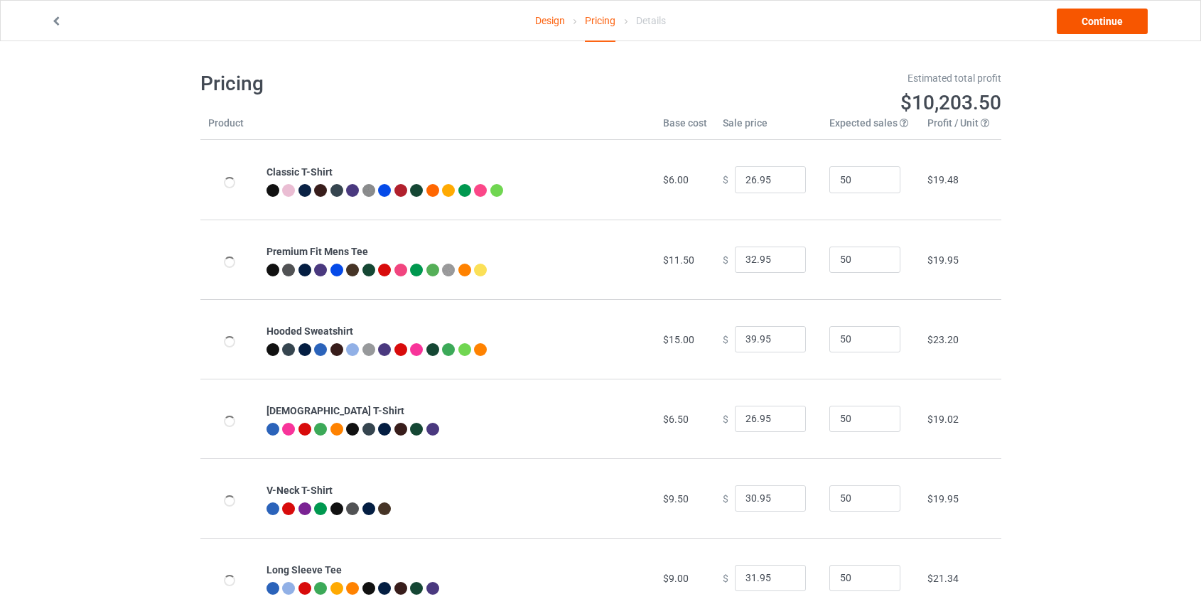
type input "46.95"
type input "39.95"
click at [745, 339] on input "46.95" at bounding box center [770, 339] width 71 height 27
type input "42.95"
click at [1095, 21] on link "Continue" at bounding box center [1102, 22] width 91 height 26
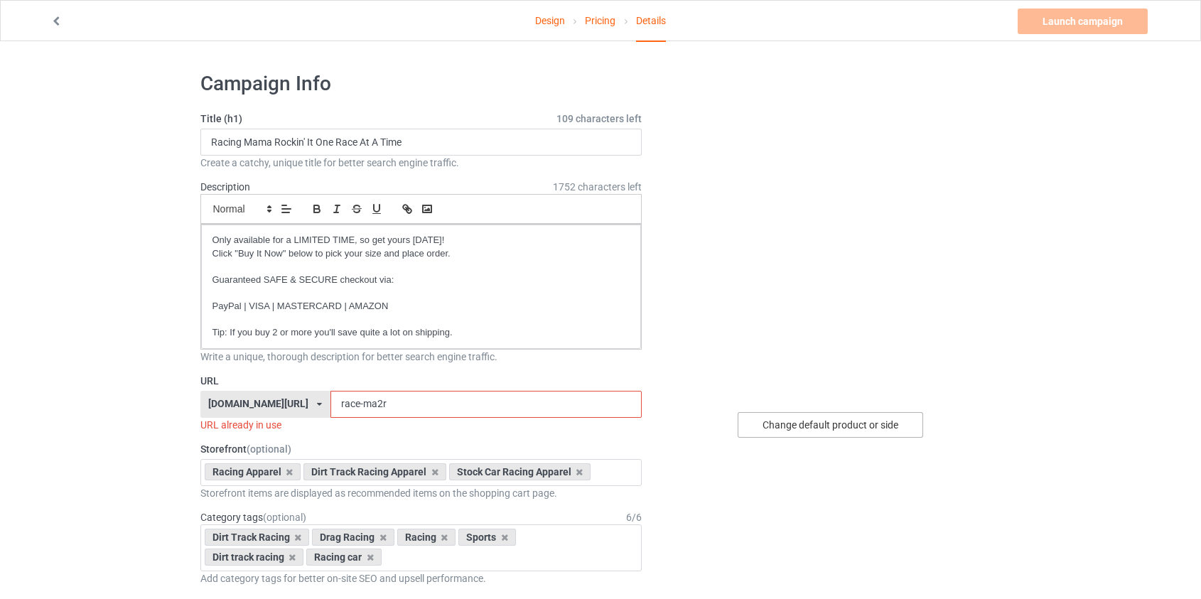
click at [764, 422] on div "Change default product or side" at bounding box center [831, 425] width 186 height 26
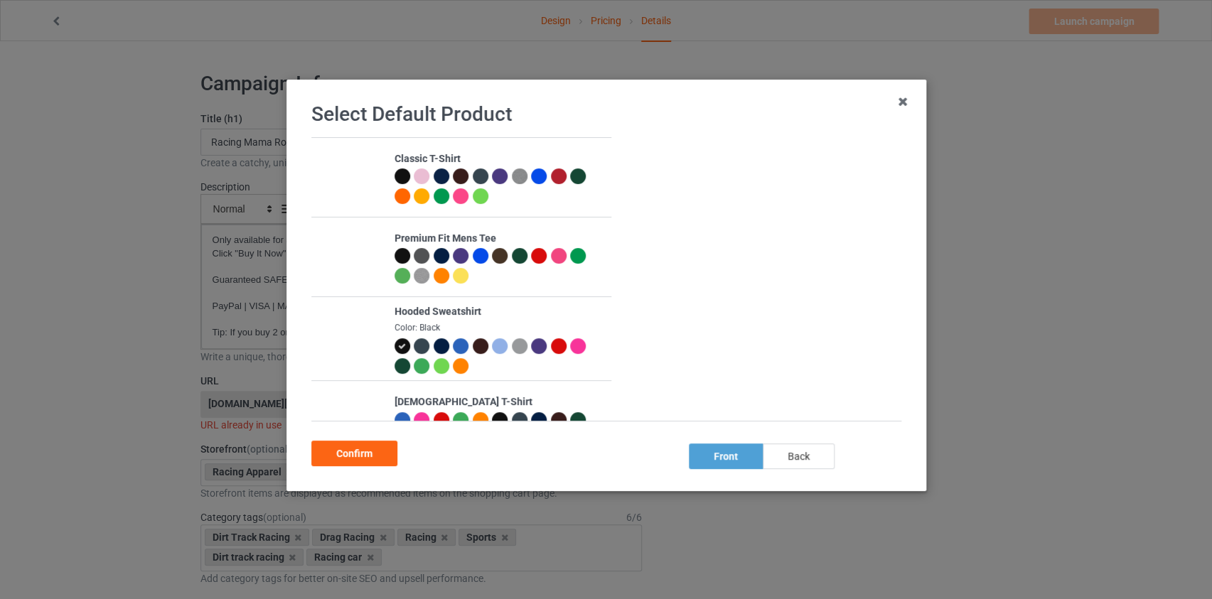
click at [828, 462] on div "back" at bounding box center [798, 457] width 72 height 26
click at [372, 458] on div "Confirm" at bounding box center [354, 454] width 86 height 26
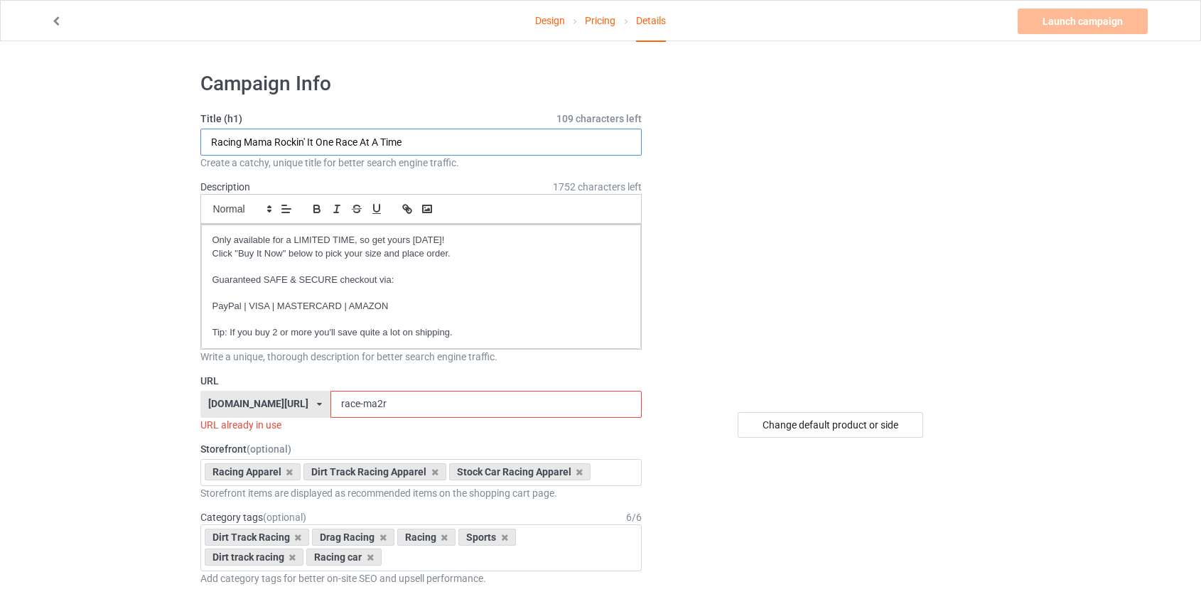
drag, startPoint x: 426, startPoint y: 144, endPoint x: 277, endPoint y: 141, distance: 150.0
click at [277, 141] on input "Racing Mama Rockin' It One Race At A Time" at bounding box center [421, 142] width 442 height 27
paste input "Slayin’ one race at a t"
click at [305, 142] on input "Racing Mama Slayin’ one race at a time" at bounding box center [421, 142] width 442 height 27
type input "Racing Mama Slayin’ One Race At A Time"
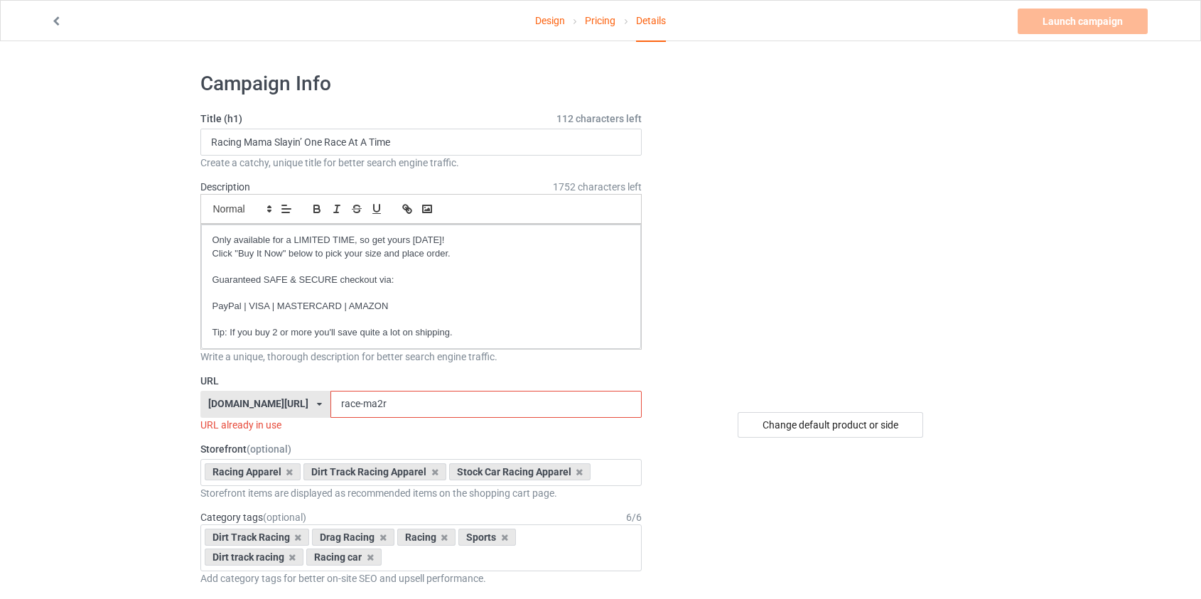
click at [336, 402] on input "race-ma2r" at bounding box center [486, 404] width 311 height 27
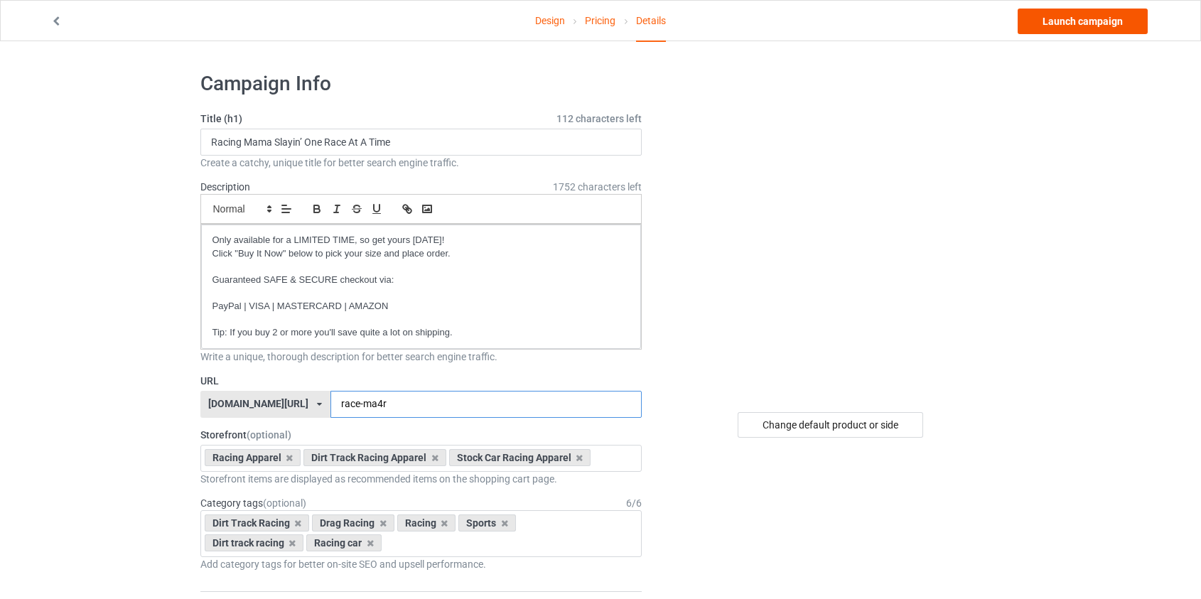
type input "race-ma4r"
click at [1090, 21] on link "Launch campaign" at bounding box center [1083, 22] width 130 height 26
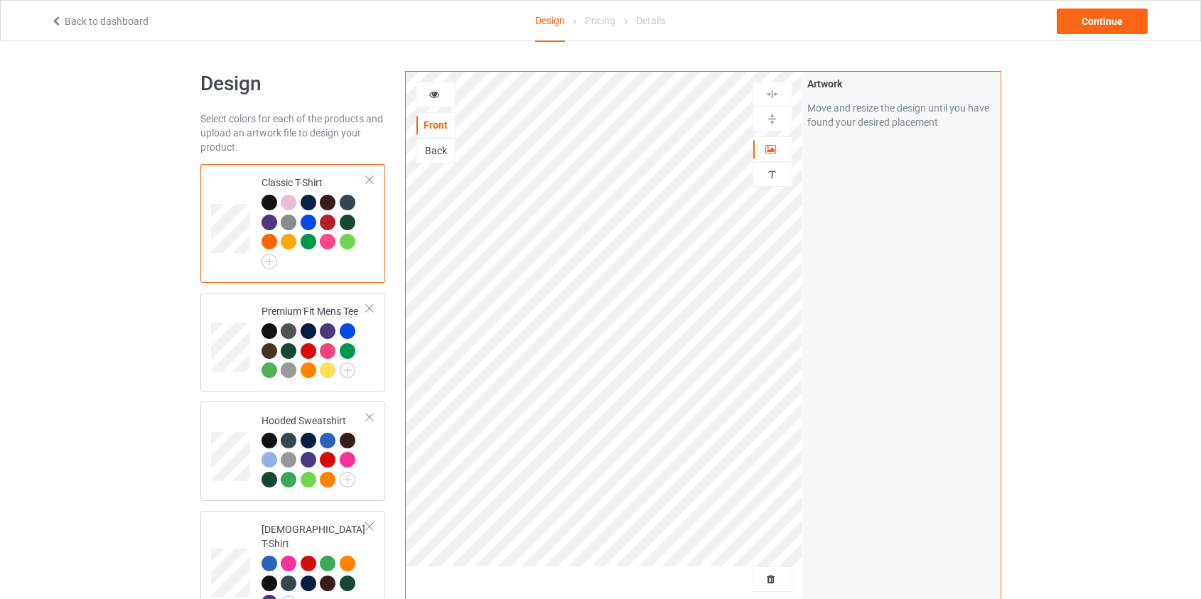
click at [434, 156] on div "Back" at bounding box center [436, 151] width 38 height 14
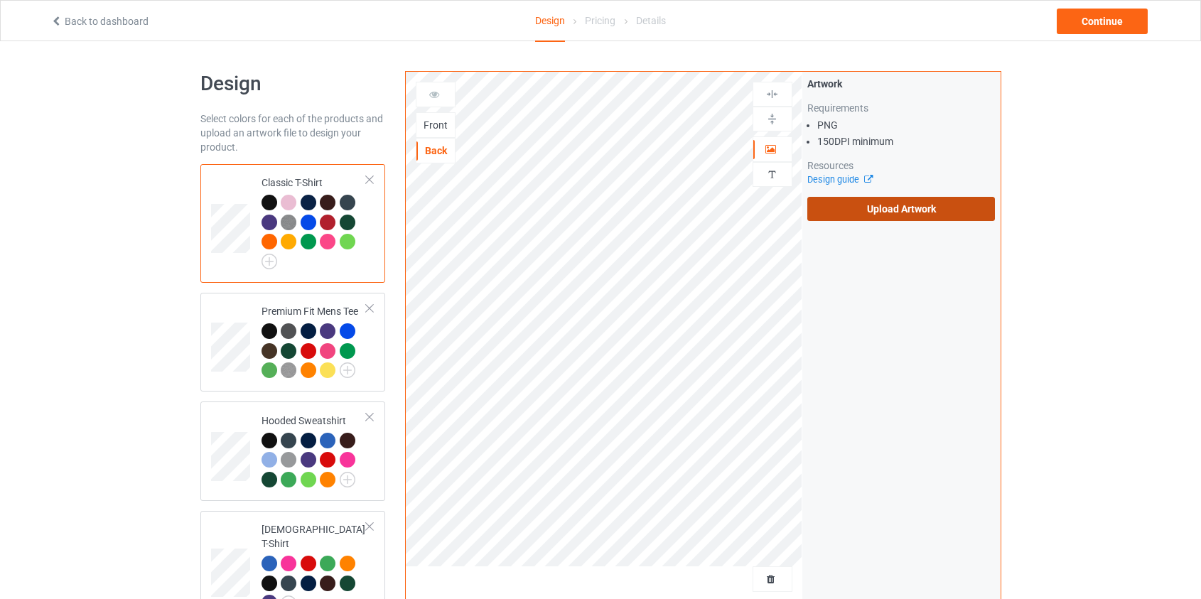
click at [866, 215] on label "Upload Artwork" at bounding box center [901, 209] width 188 height 24
click at [0, 0] on input "Upload Artwork" at bounding box center [0, 0] width 0 height 0
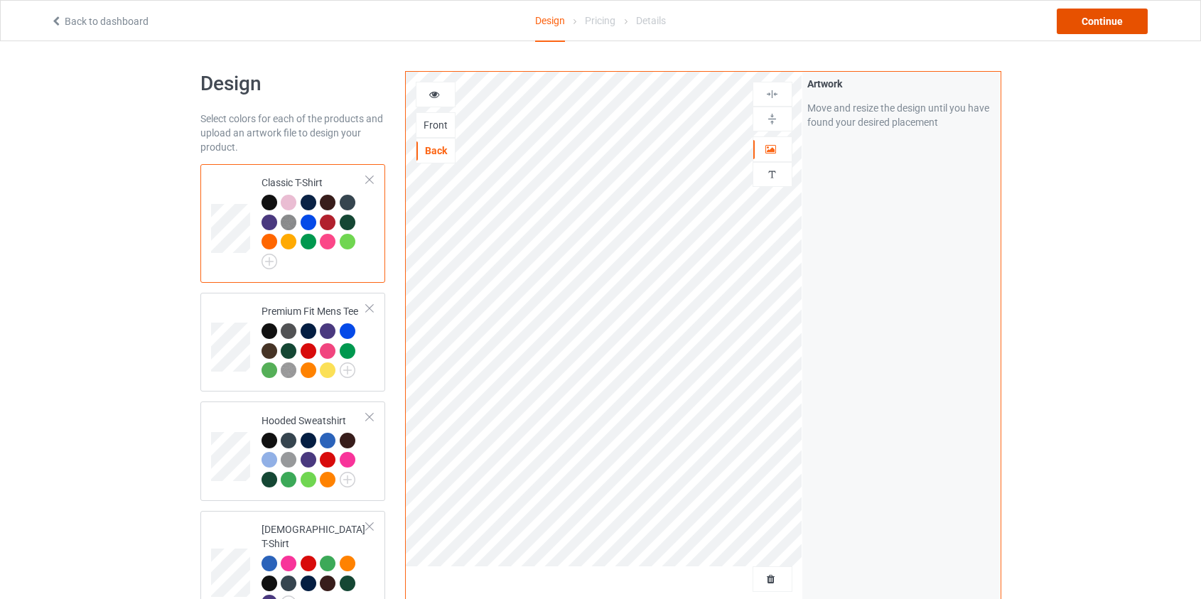
click at [1108, 21] on div "Continue" at bounding box center [1102, 22] width 91 height 26
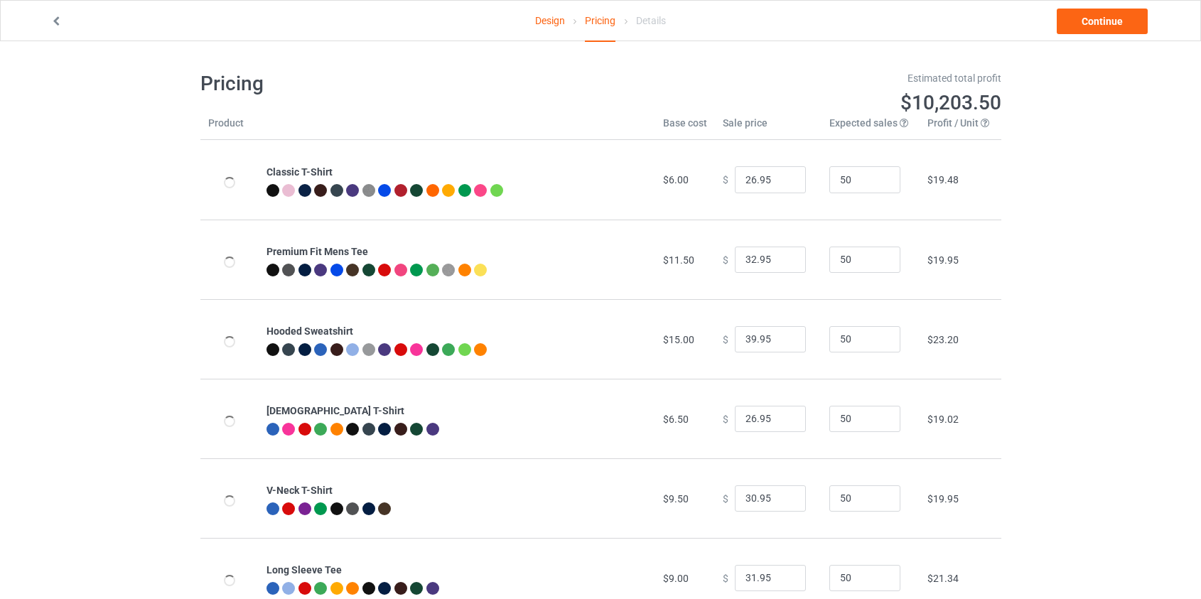
type input "46.95"
type input "39.95"
click at [746, 342] on input "46.95" at bounding box center [770, 339] width 71 height 27
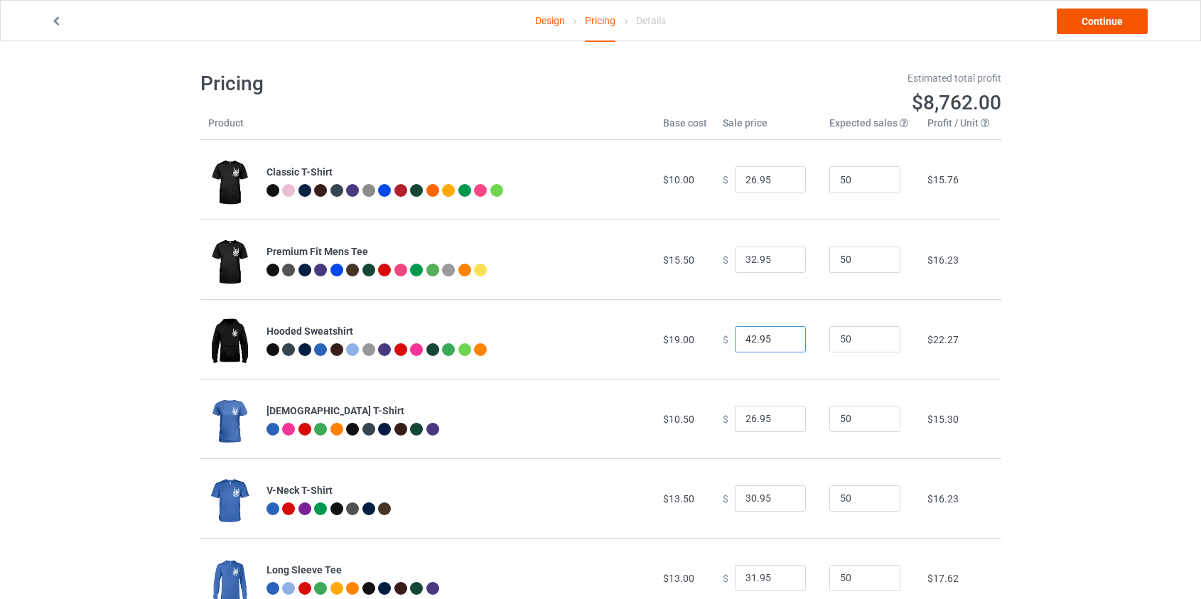
type input "42.95"
click at [1093, 25] on link "Continue" at bounding box center [1102, 22] width 91 height 26
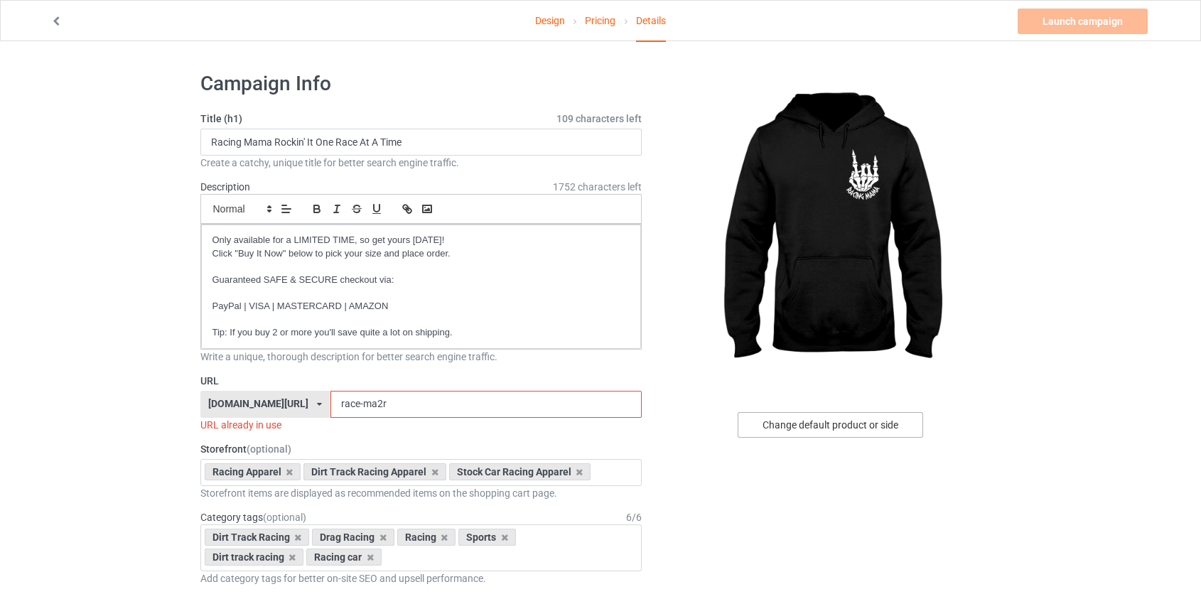
click at [862, 434] on div "Change default product or side" at bounding box center [831, 425] width 186 height 26
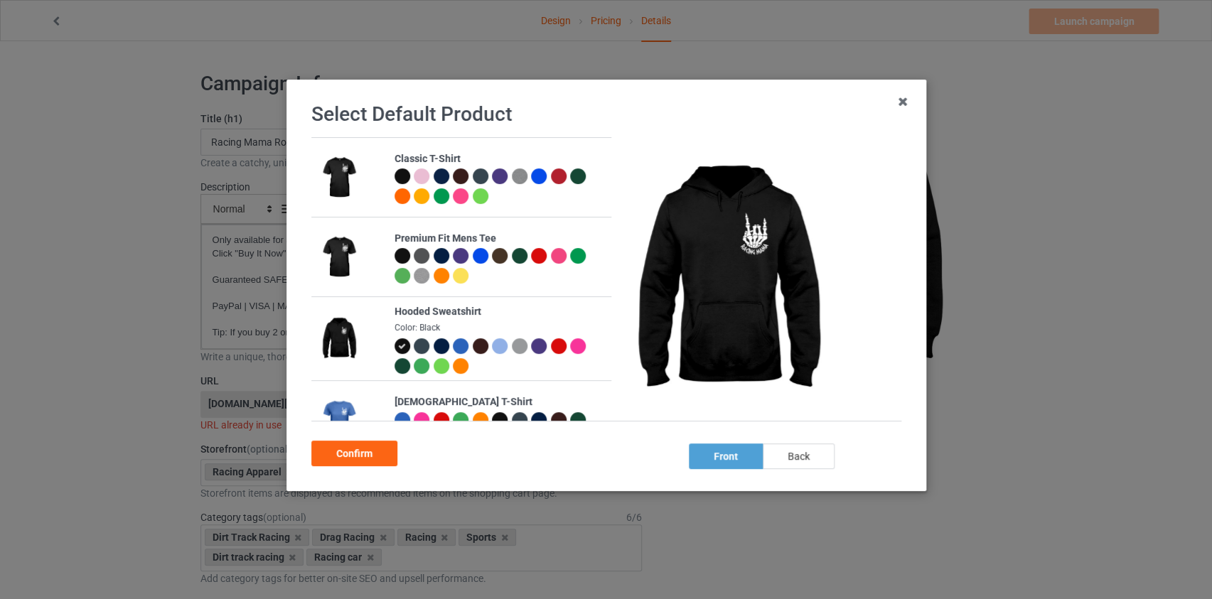
click at [796, 449] on div "back" at bounding box center [798, 457] width 72 height 26
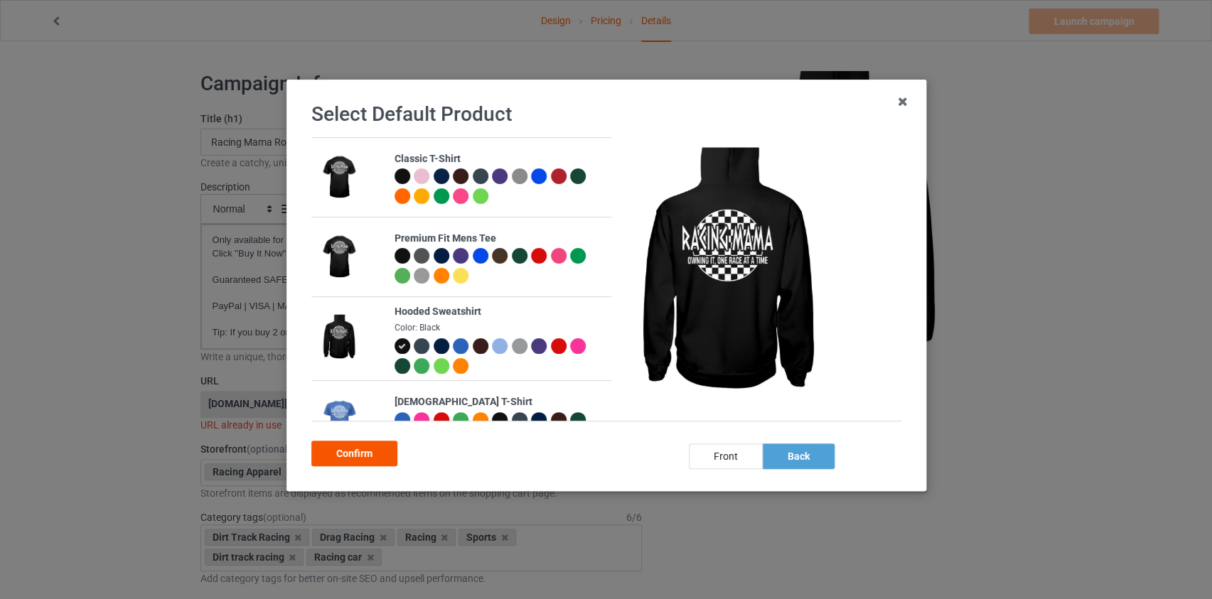
click at [366, 454] on div "Confirm" at bounding box center [354, 454] width 86 height 26
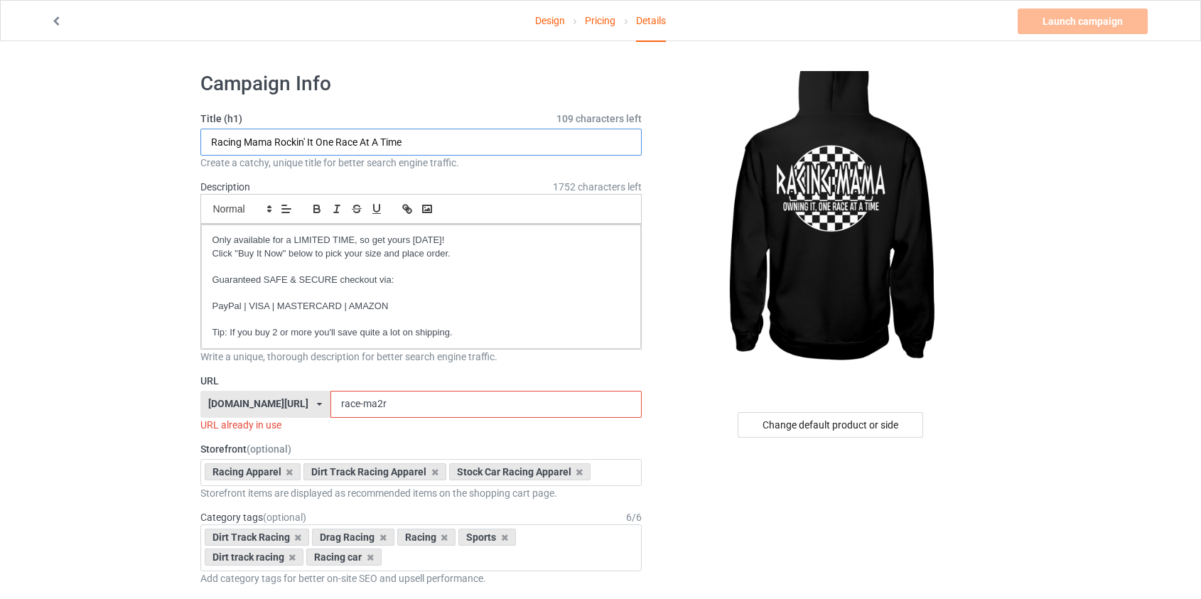
click at [284, 140] on input "Racing Mama Rockin' It One Race At A Time" at bounding box center [421, 142] width 442 height 27
type input "Racing Mama Owning It One Race At A Time"
click at [340, 401] on input "race-ma2r" at bounding box center [486, 404] width 311 height 27
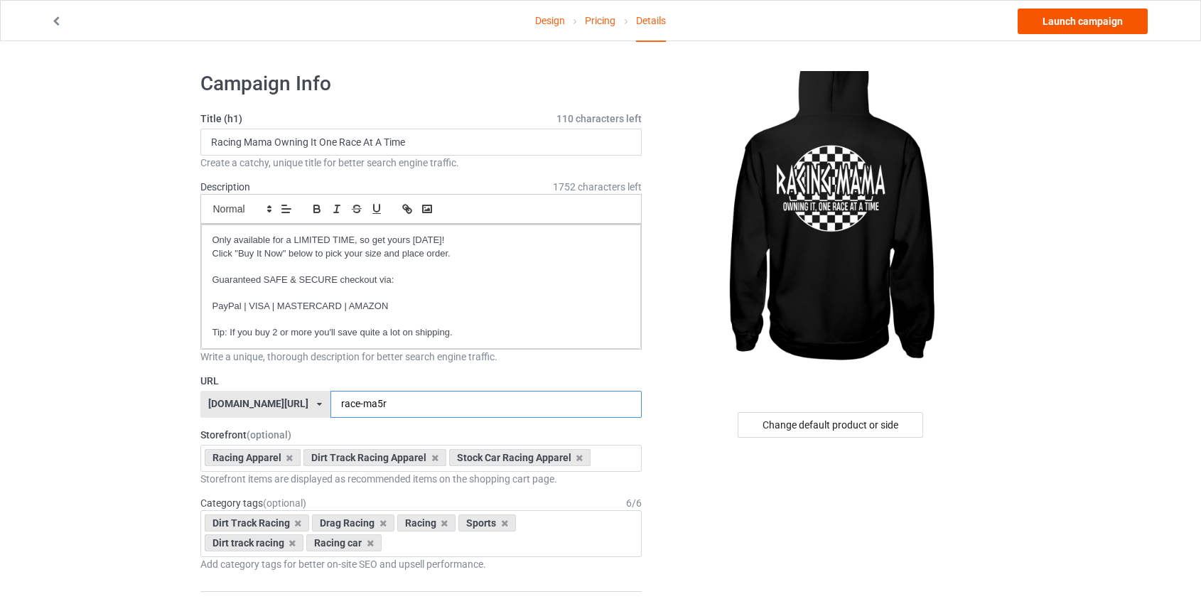
type input "race-ma5r"
click at [1115, 26] on link "Launch campaign" at bounding box center [1083, 22] width 130 height 26
